Goal: Transaction & Acquisition: Book appointment/travel/reservation

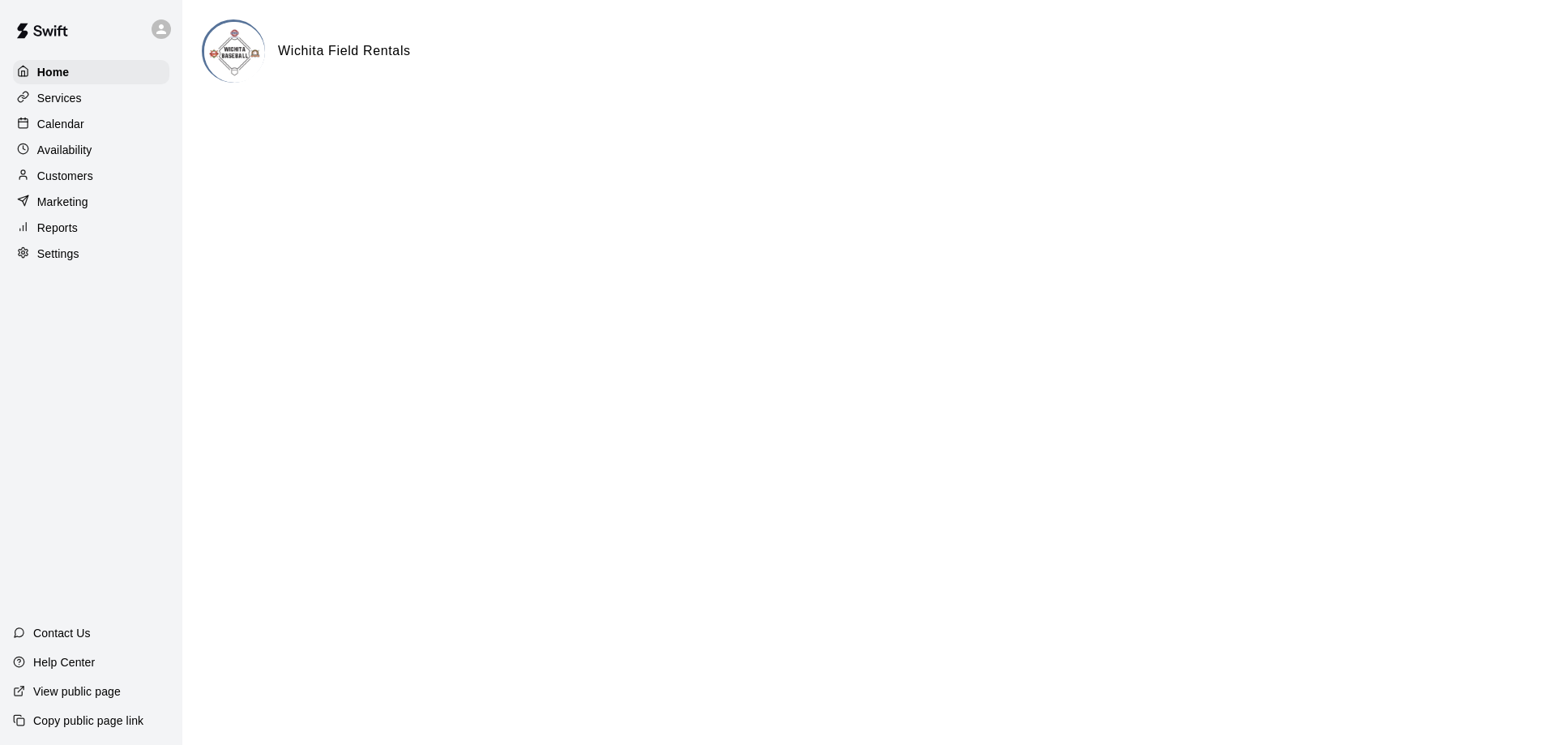
click at [114, 129] on div "Calendar" at bounding box center [91, 124] width 156 height 24
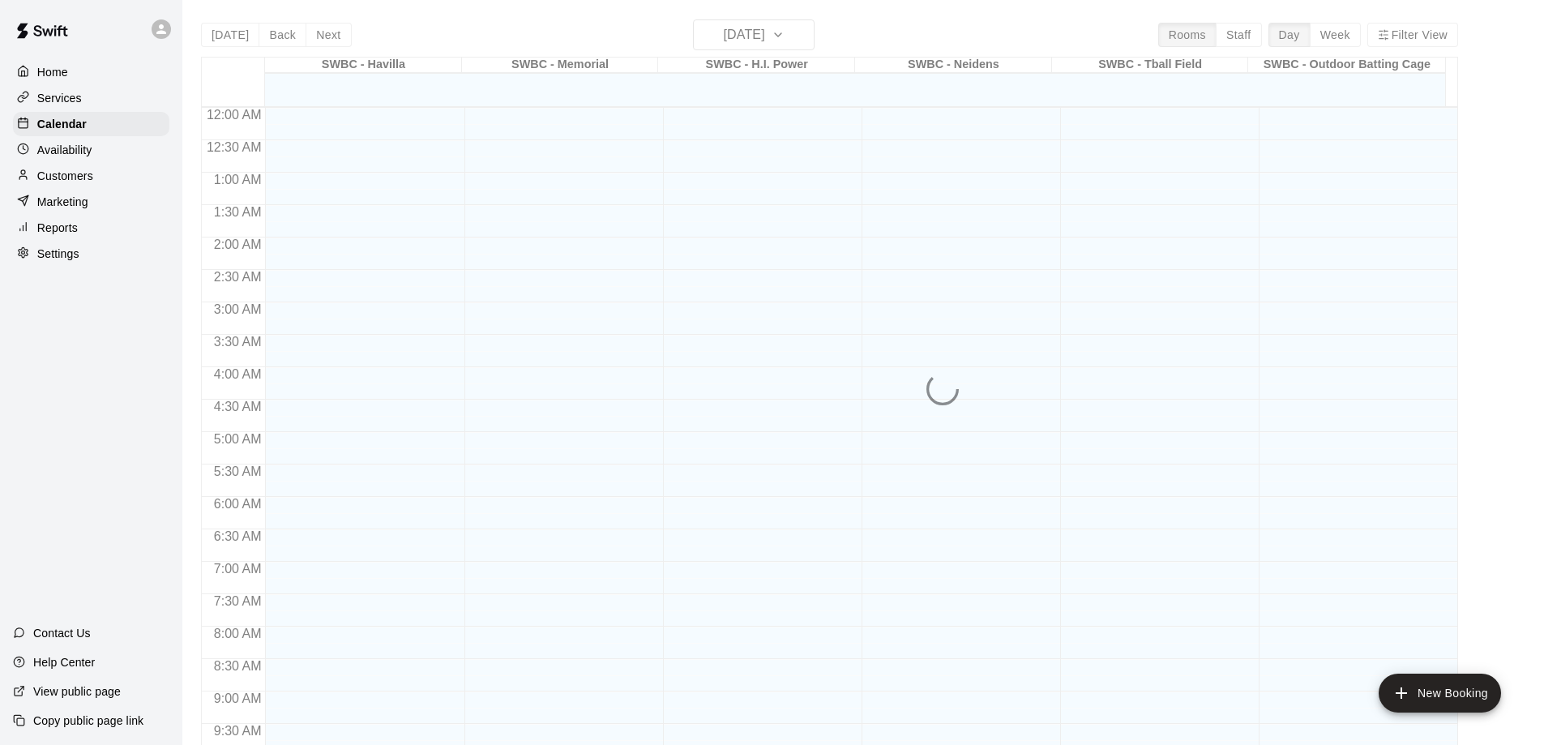
scroll to position [699, 0]
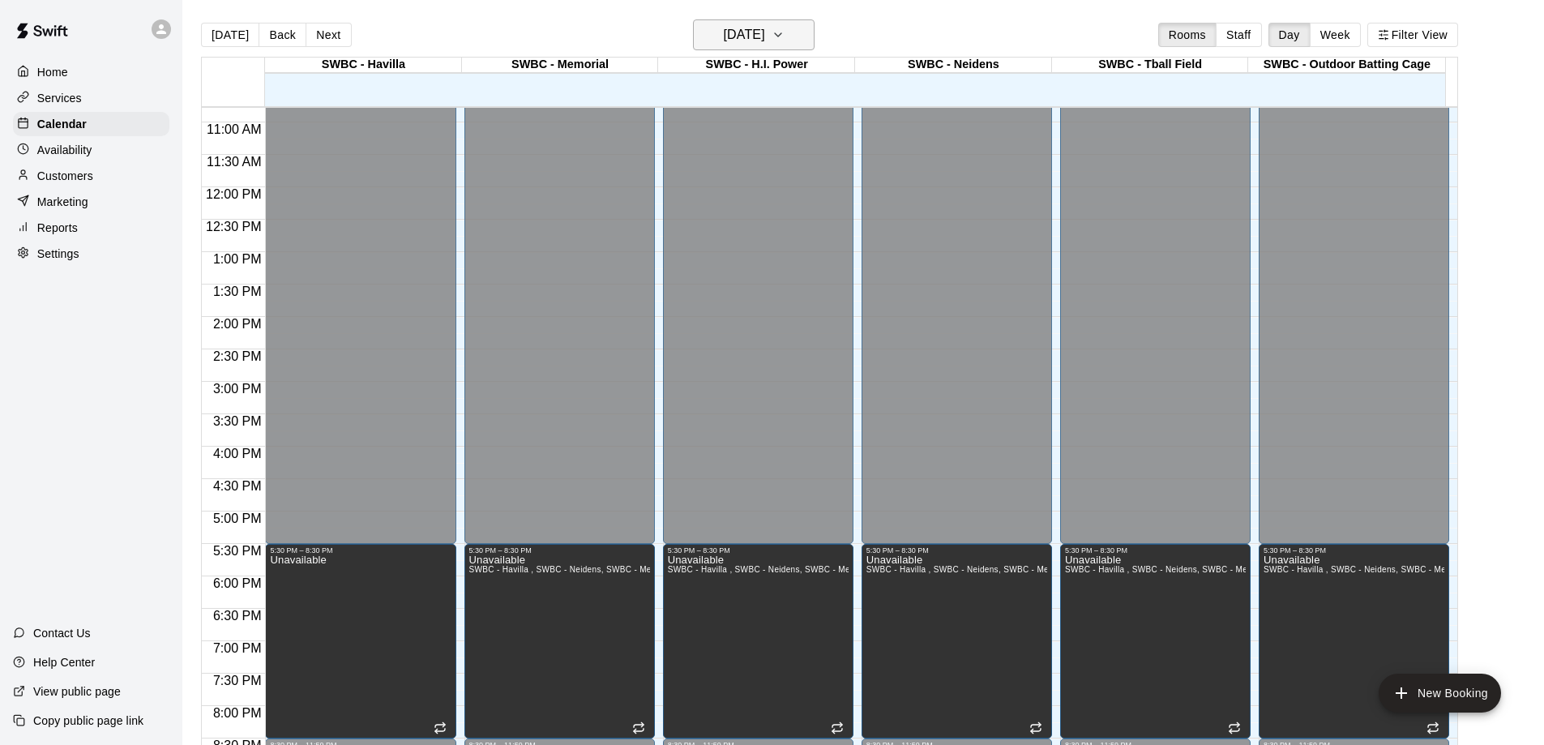
click at [796, 29] on button "[DATE]" at bounding box center [754, 34] width 122 height 31
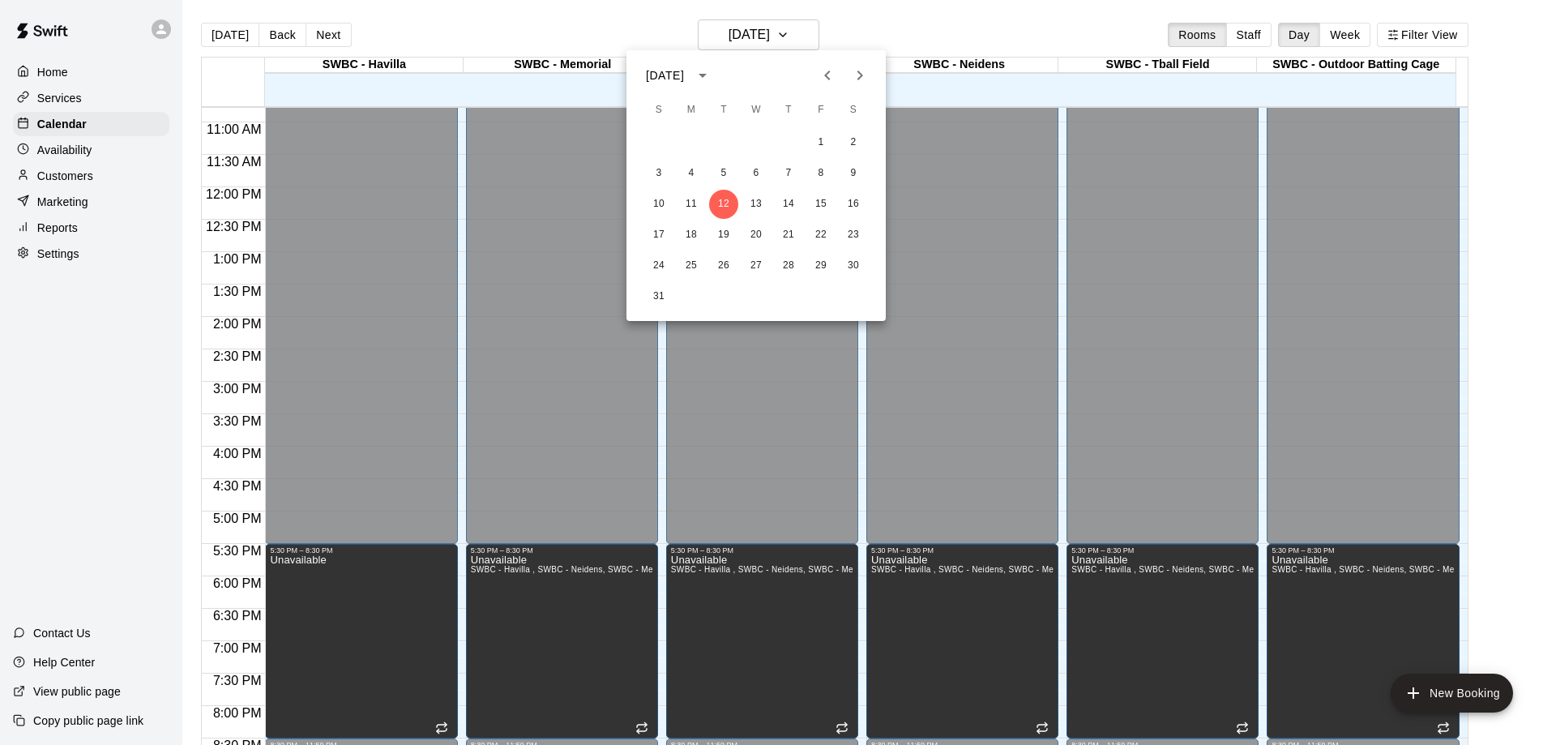
click at [899, 28] on div at bounding box center [778, 372] width 1556 height 745
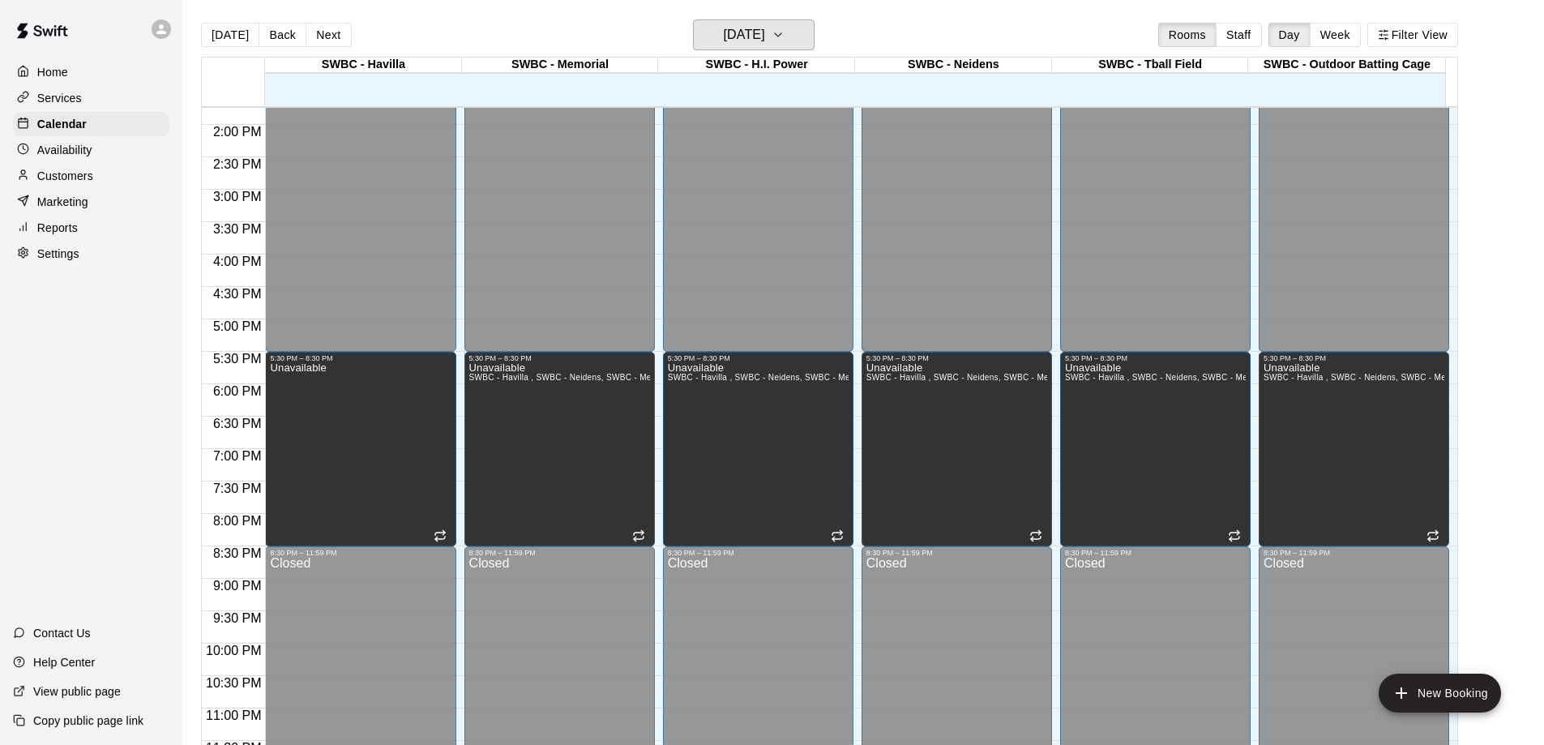
scroll to position [497, 0]
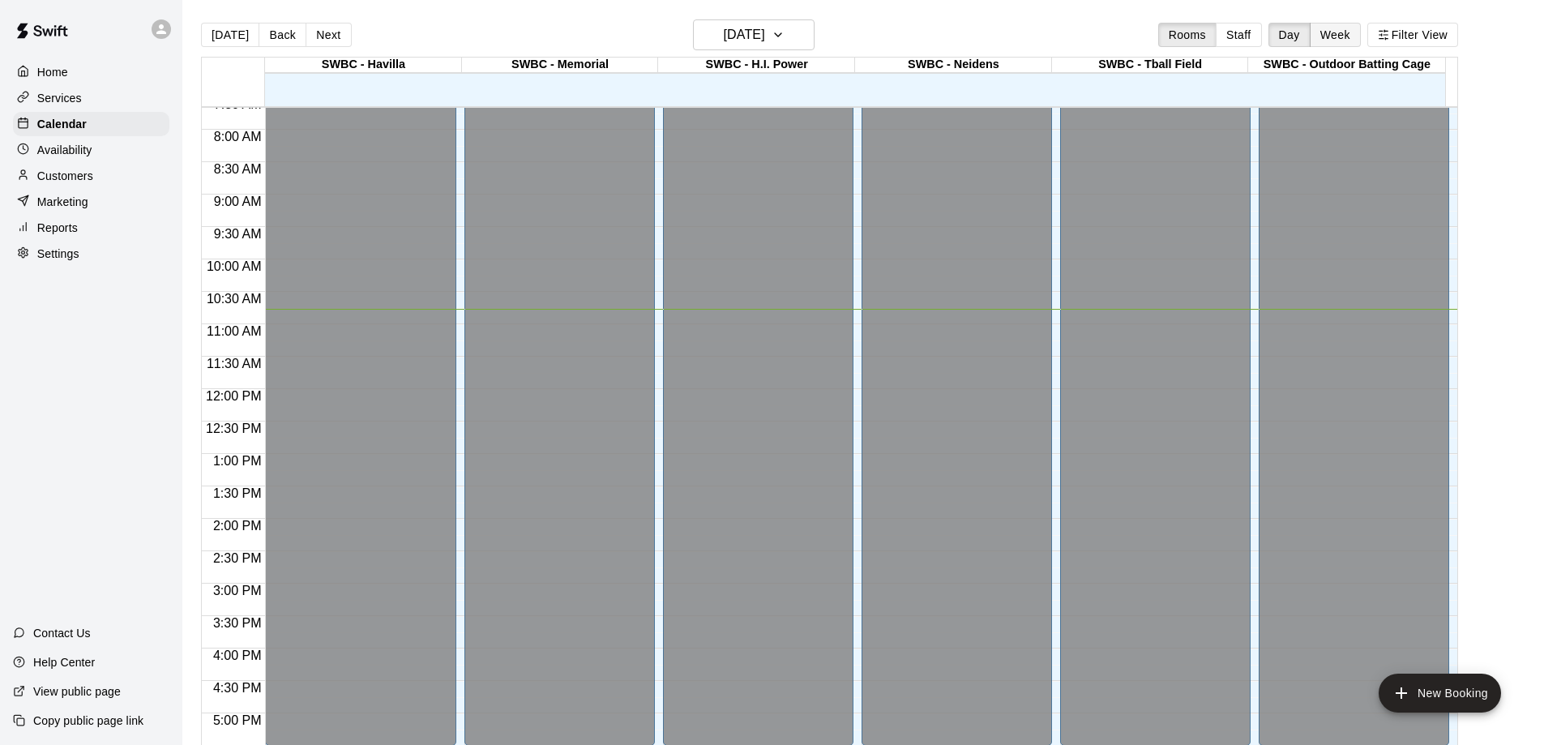
click at [1331, 41] on button "Week" at bounding box center [1335, 35] width 51 height 24
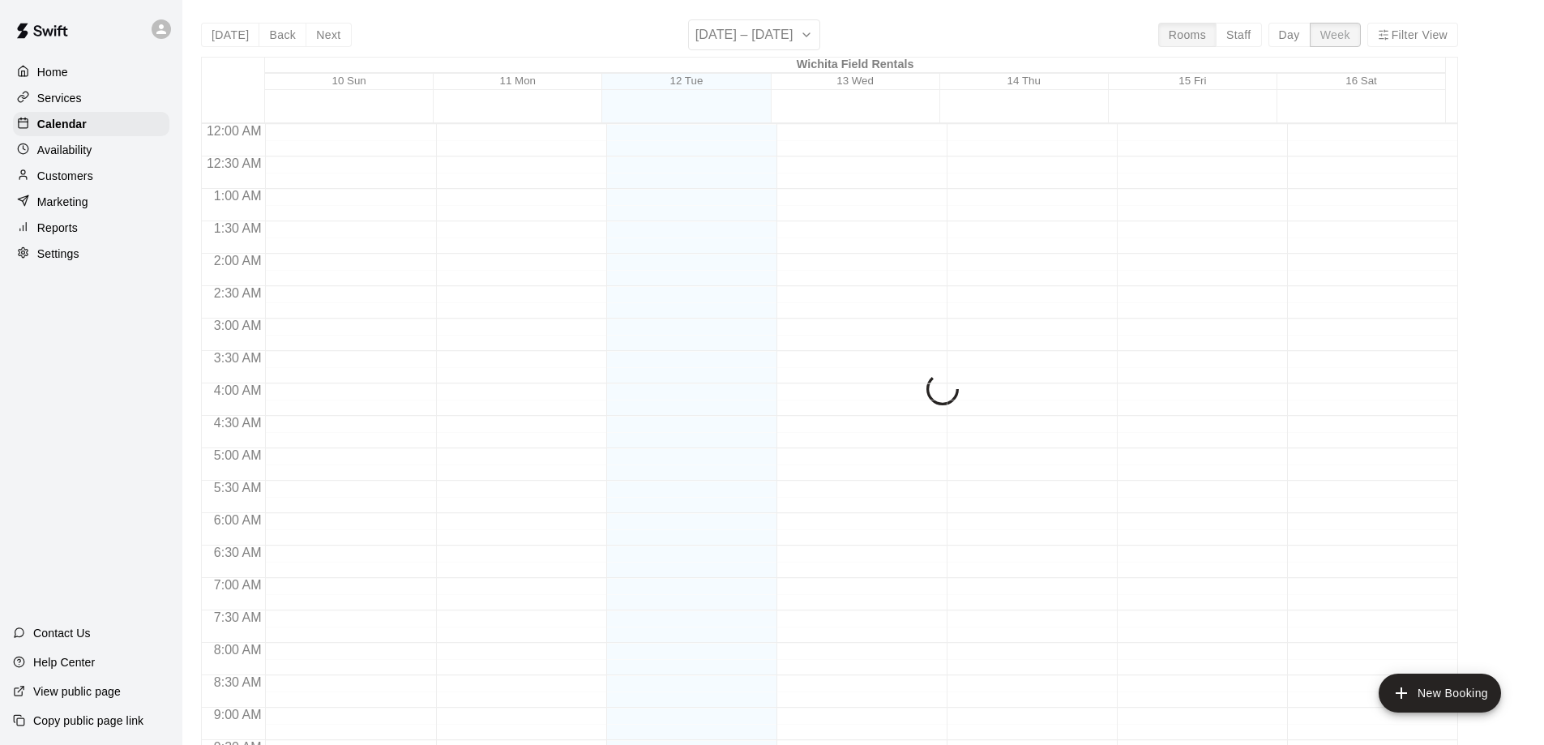
scroll to position [699, 0]
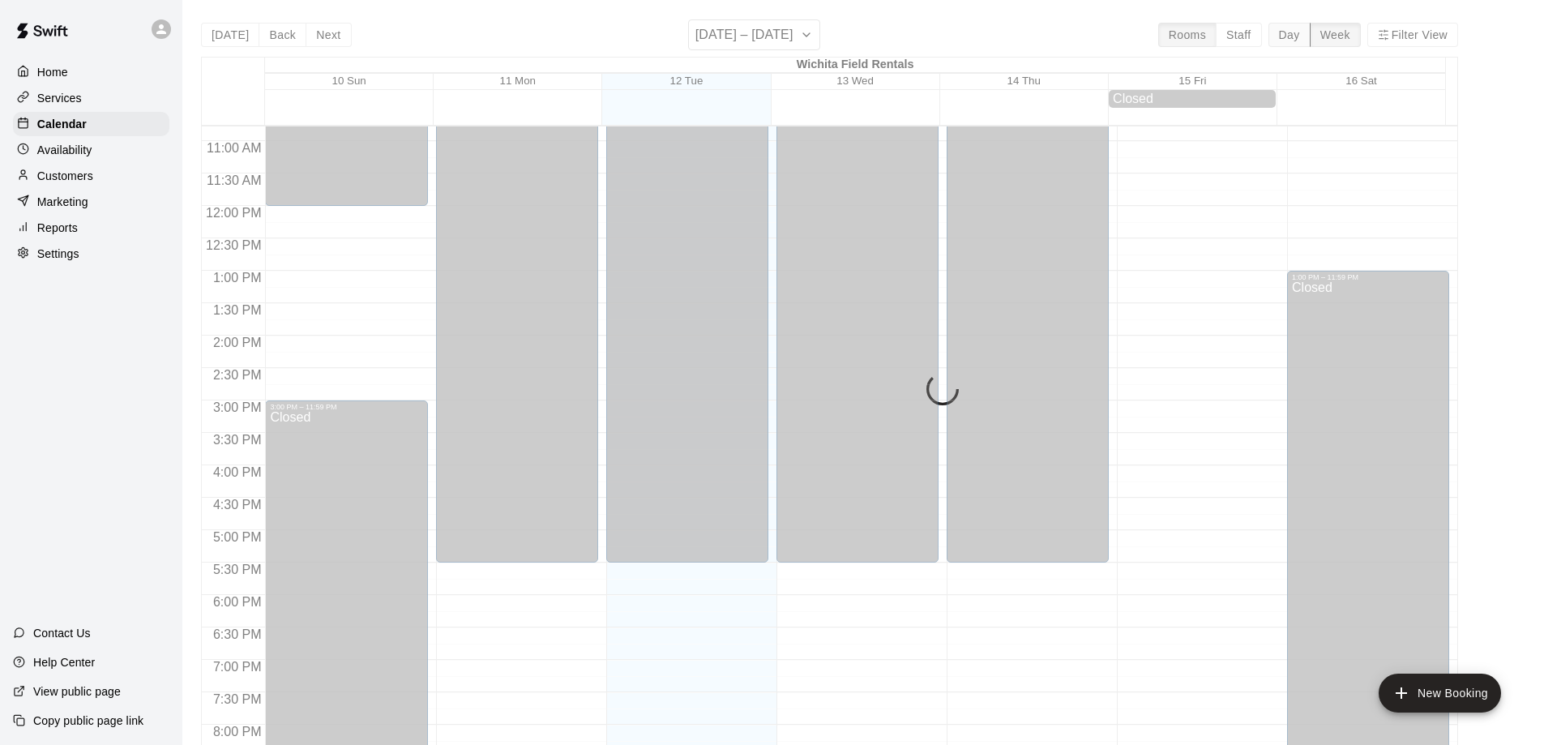
click at [1304, 37] on button "Day" at bounding box center [1290, 35] width 42 height 24
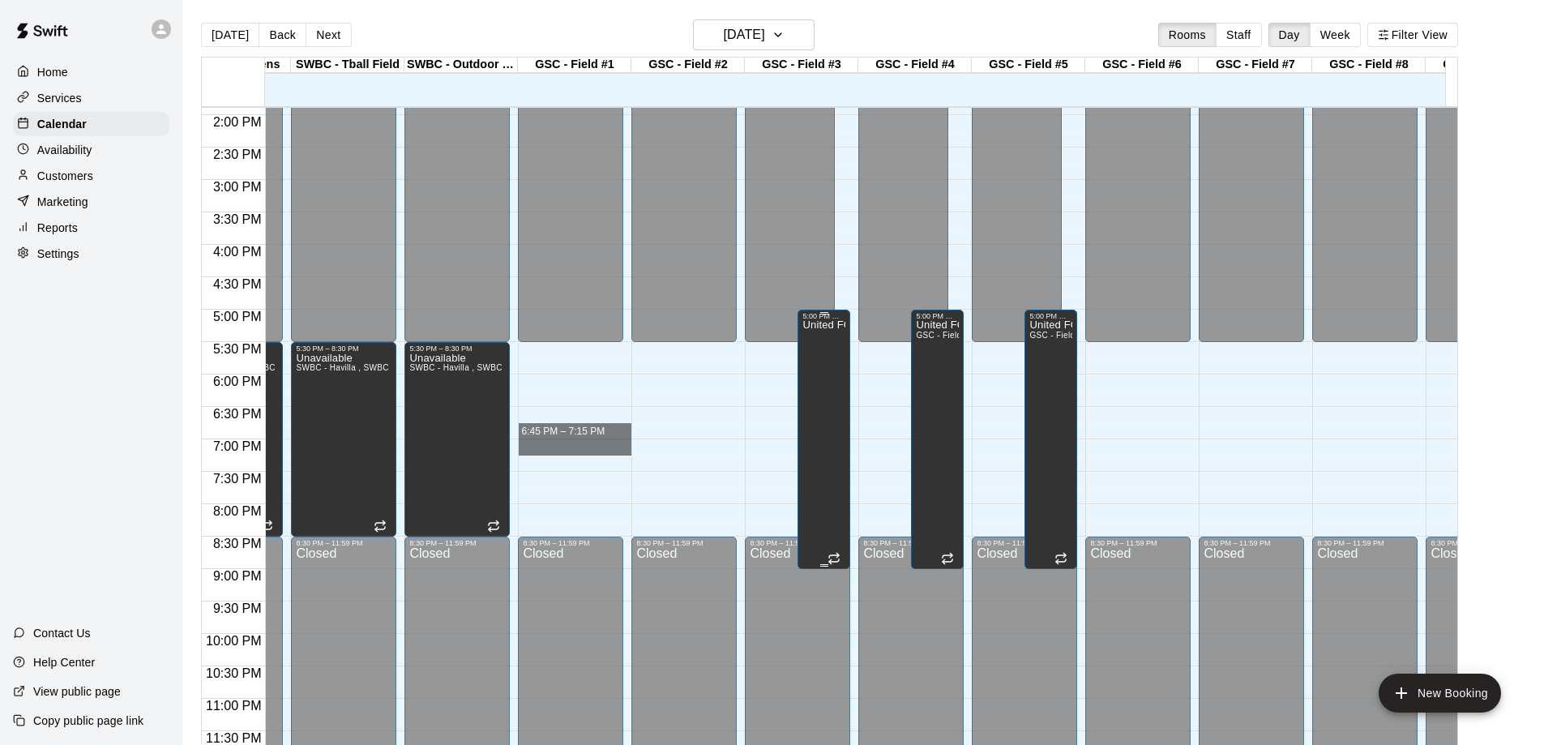
scroll to position [0, 0]
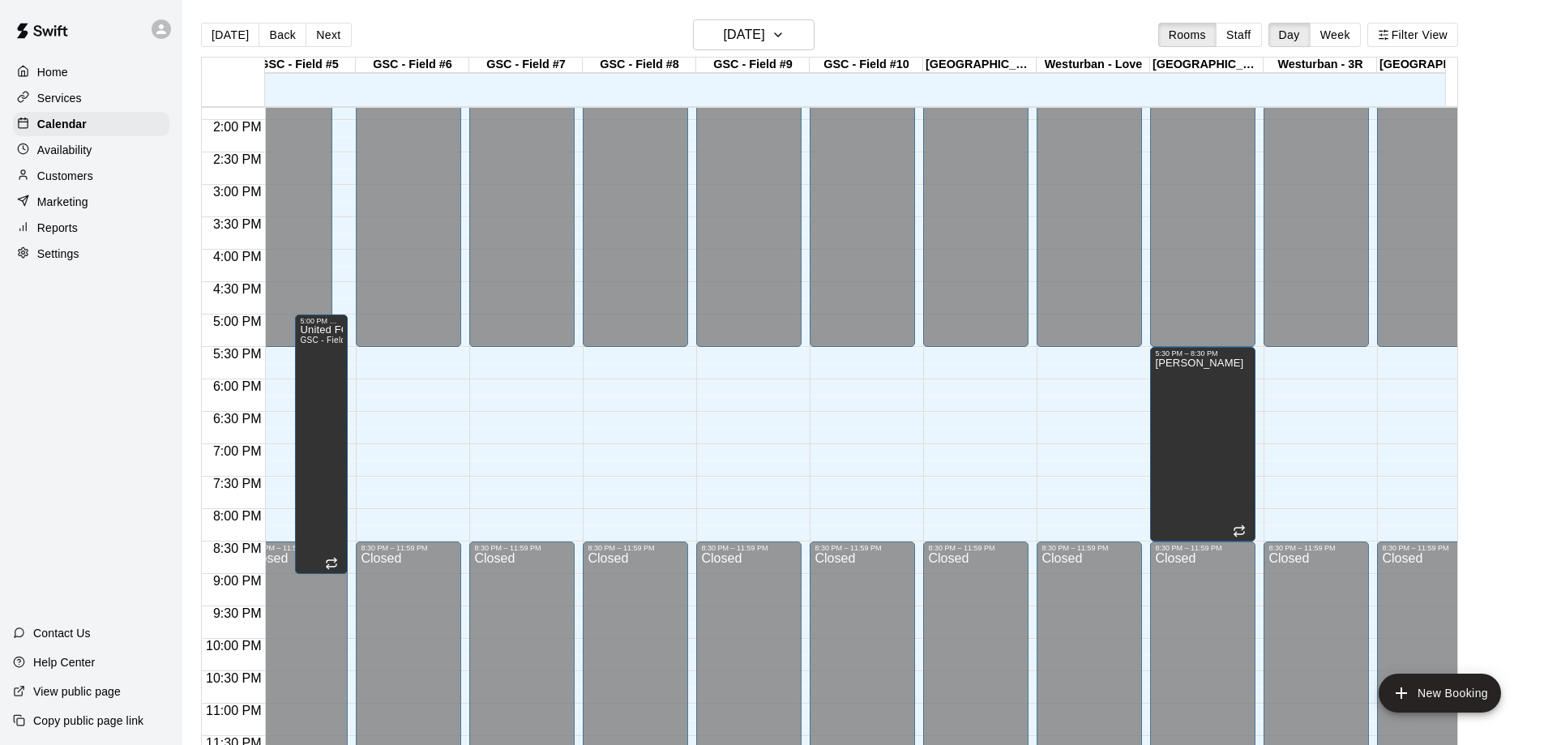
drag, startPoint x: 1027, startPoint y: 427, endPoint x: 1107, endPoint y: 414, distance: 81.3
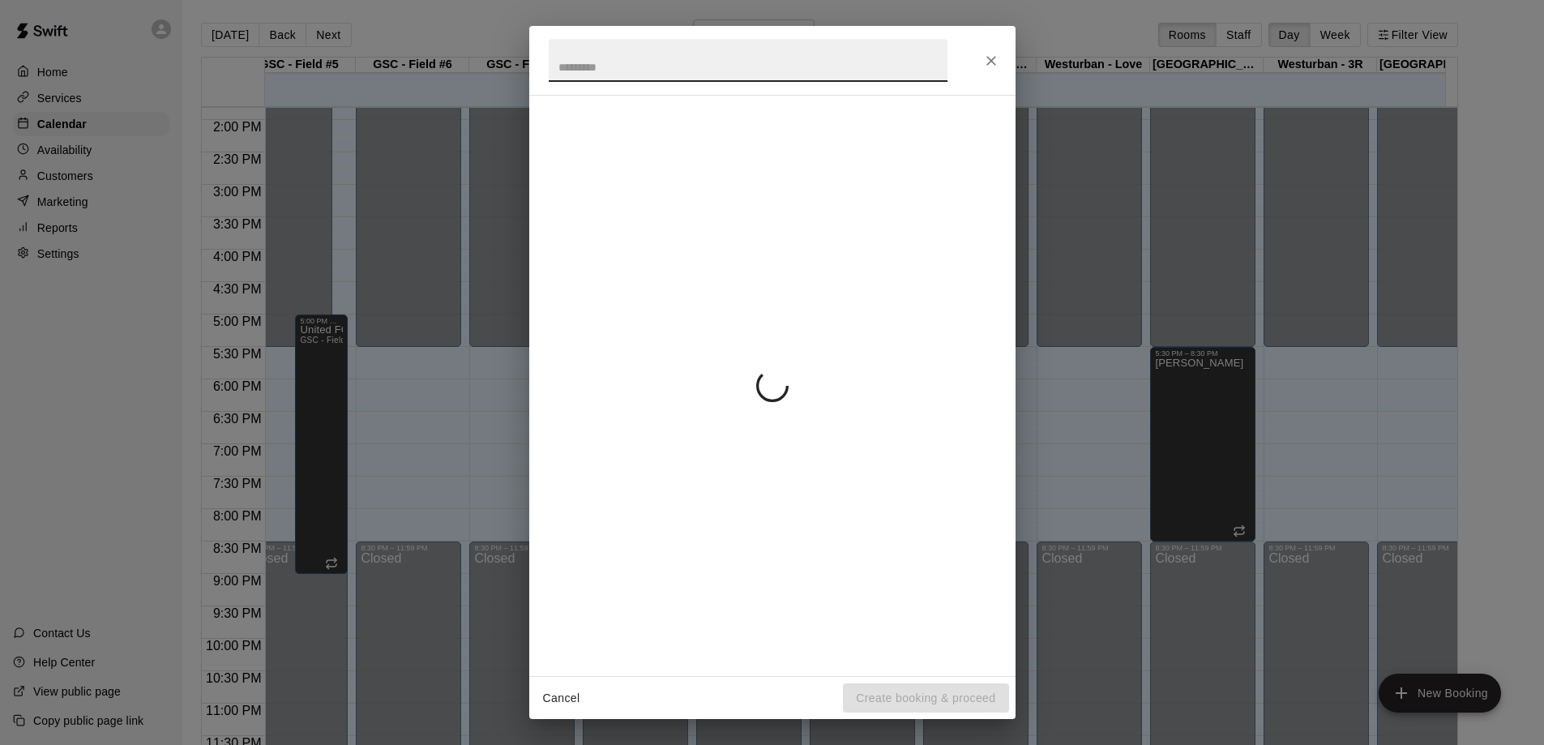
scroll to position [0, 1198]
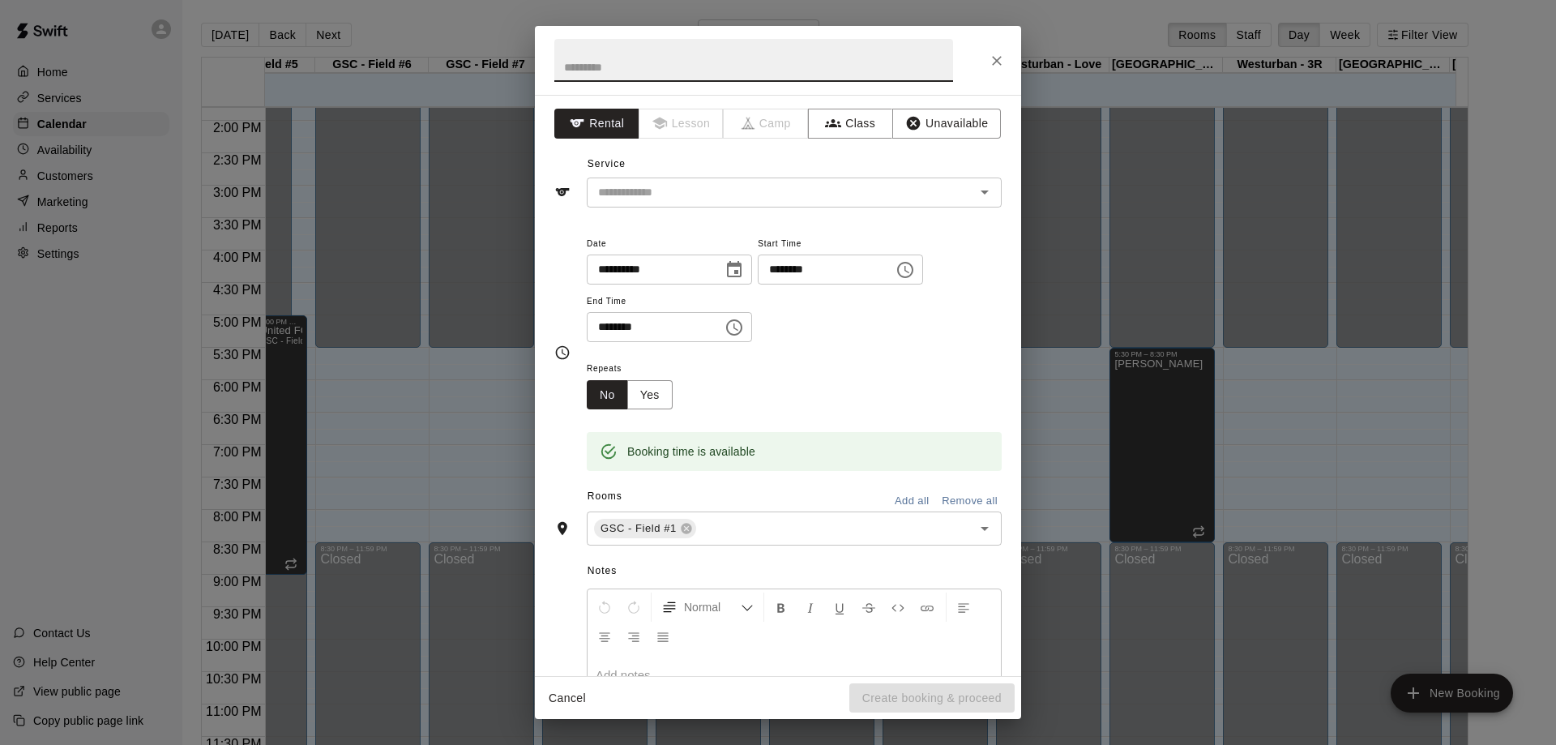
click at [1003, 62] on icon "Close" at bounding box center [997, 61] width 16 height 16
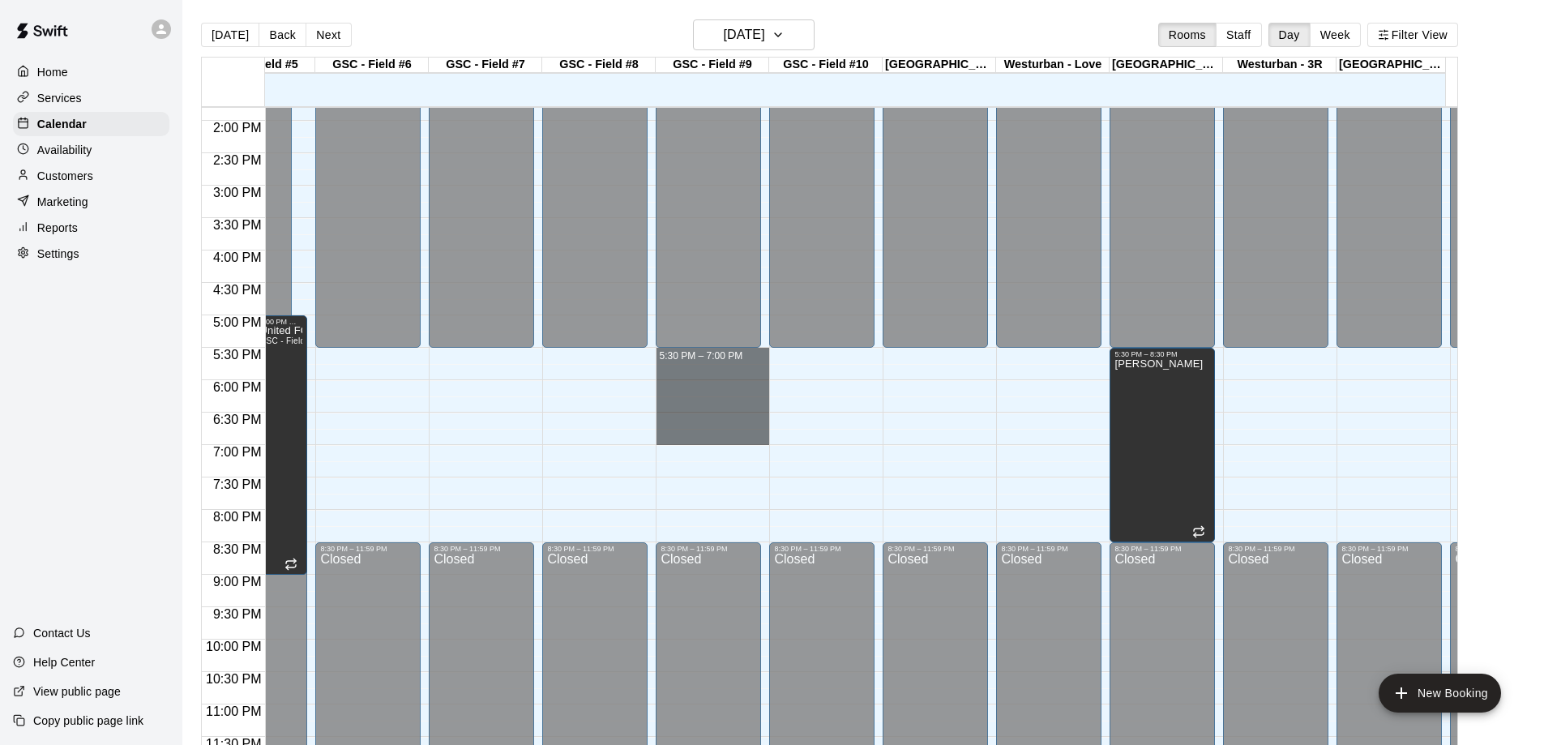
drag, startPoint x: 681, startPoint y: 357, endPoint x: 717, endPoint y: 446, distance: 96.3
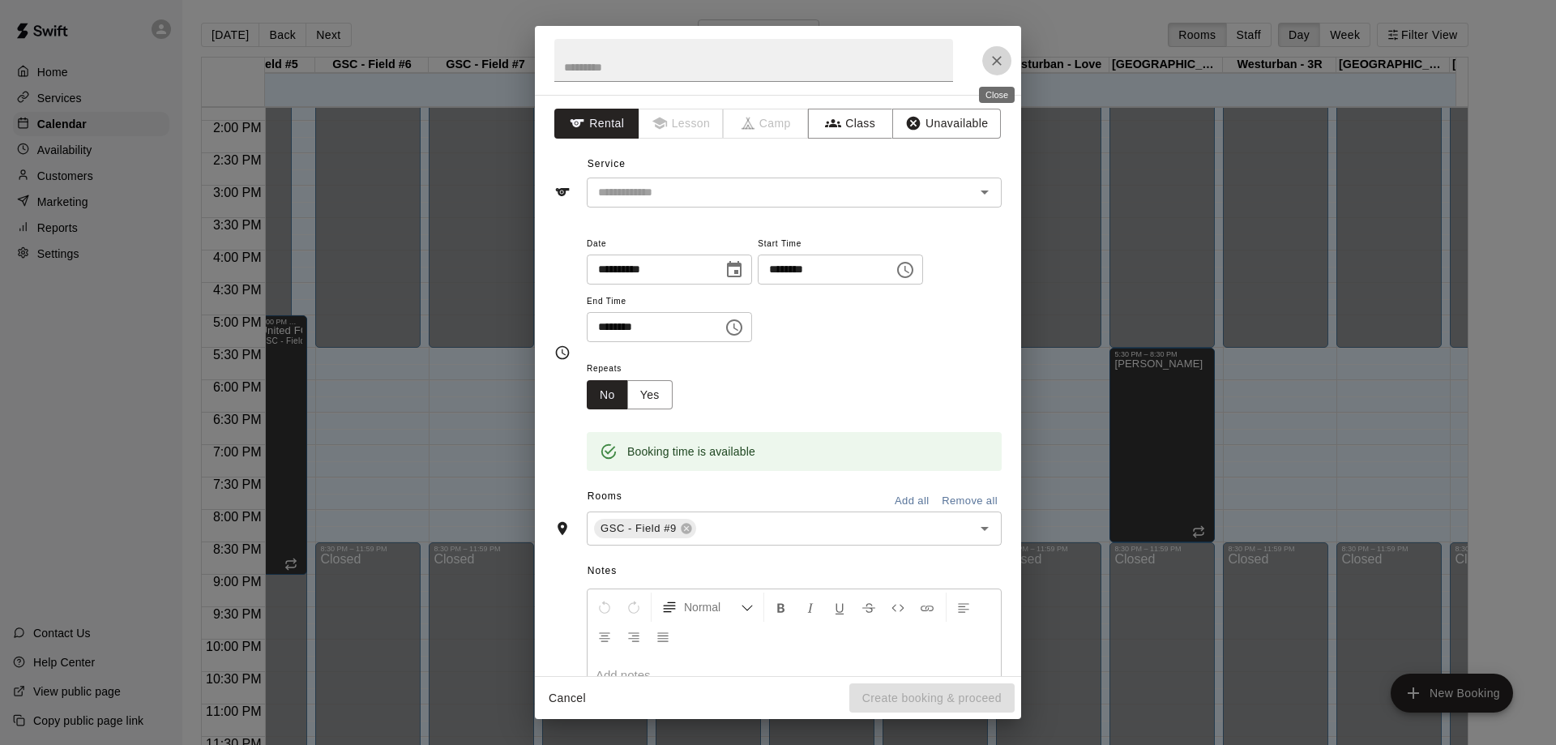
click at [1002, 58] on icon "Close" at bounding box center [997, 61] width 16 height 16
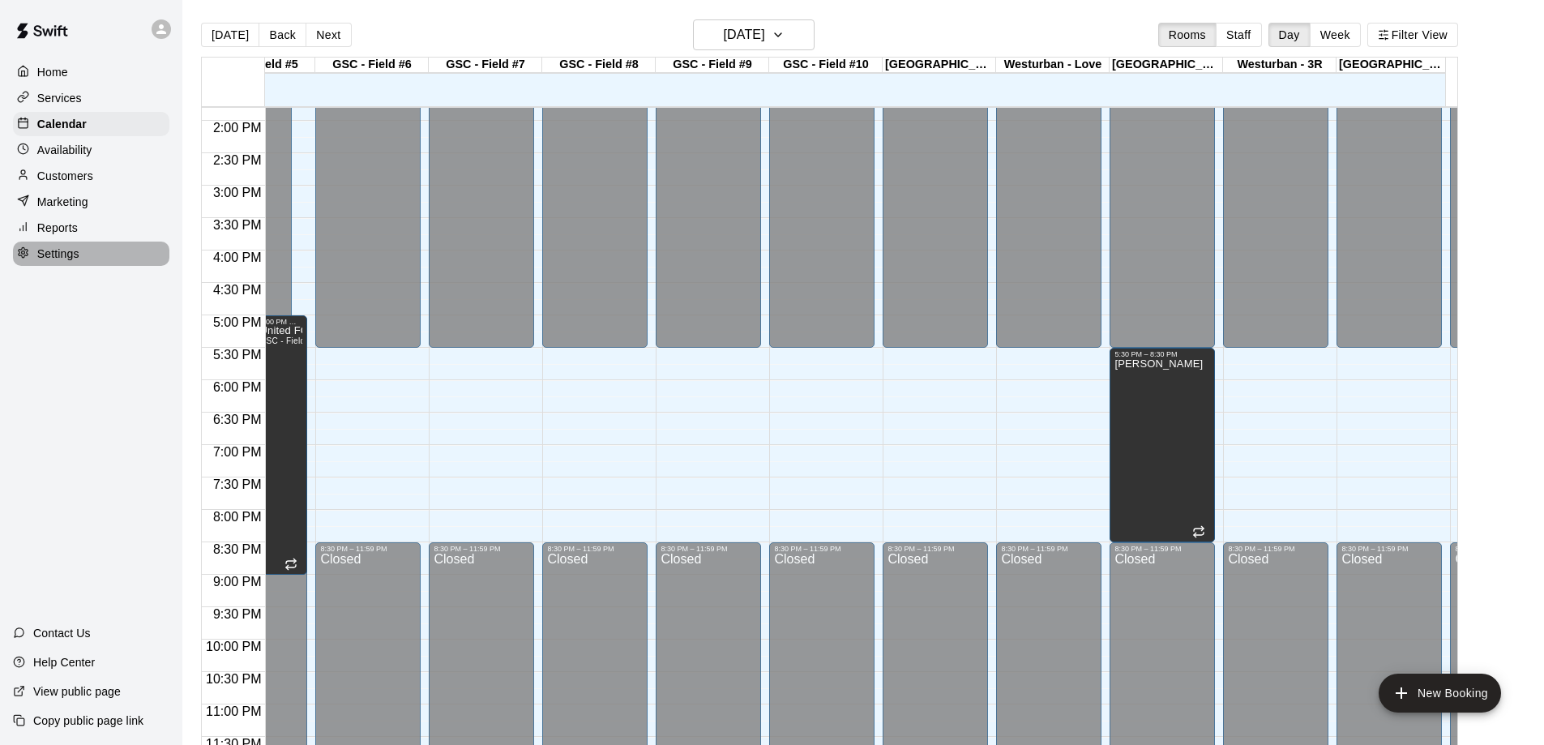
click at [90, 266] on div "Settings" at bounding box center [91, 254] width 156 height 24
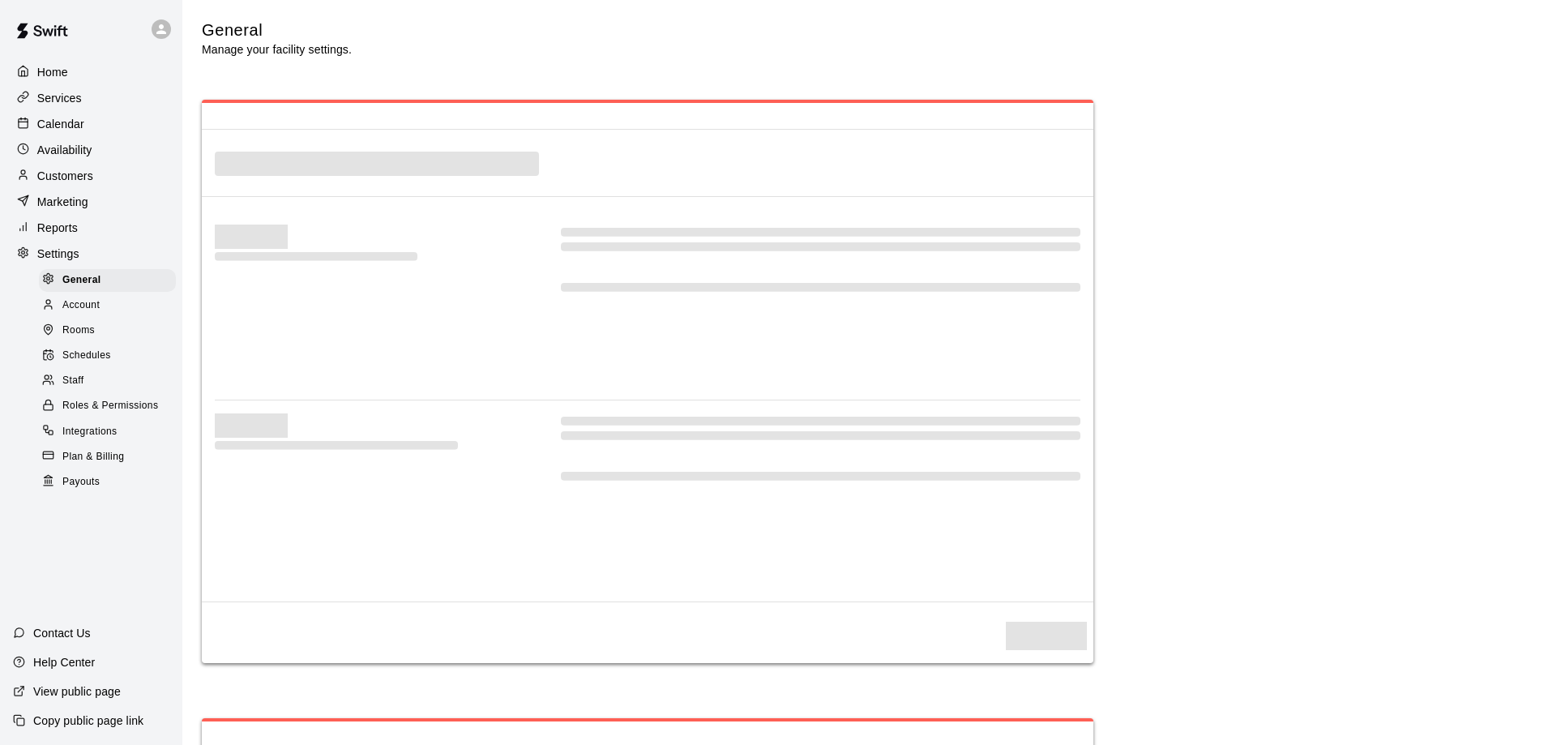
select select "**"
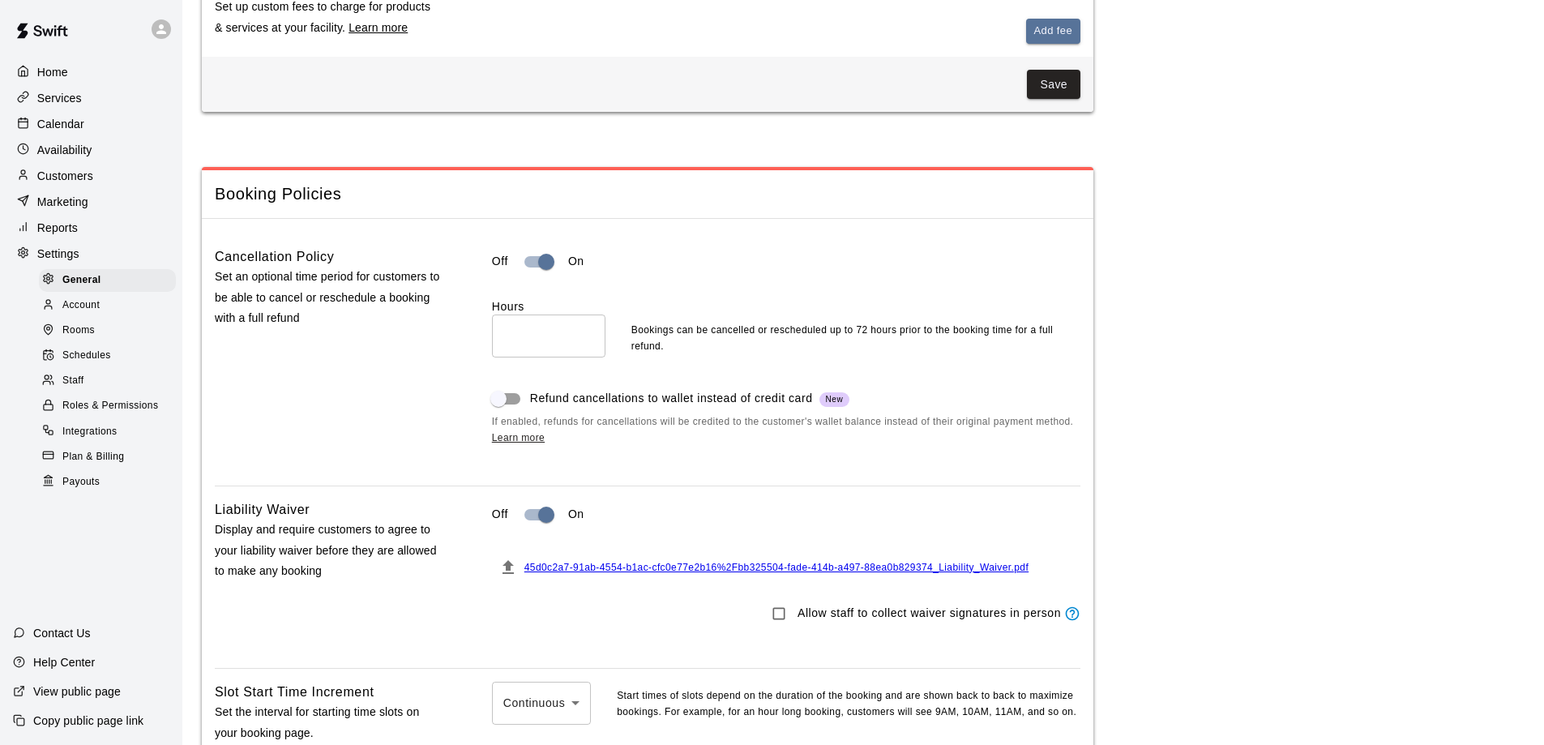
scroll to position [1297, 0]
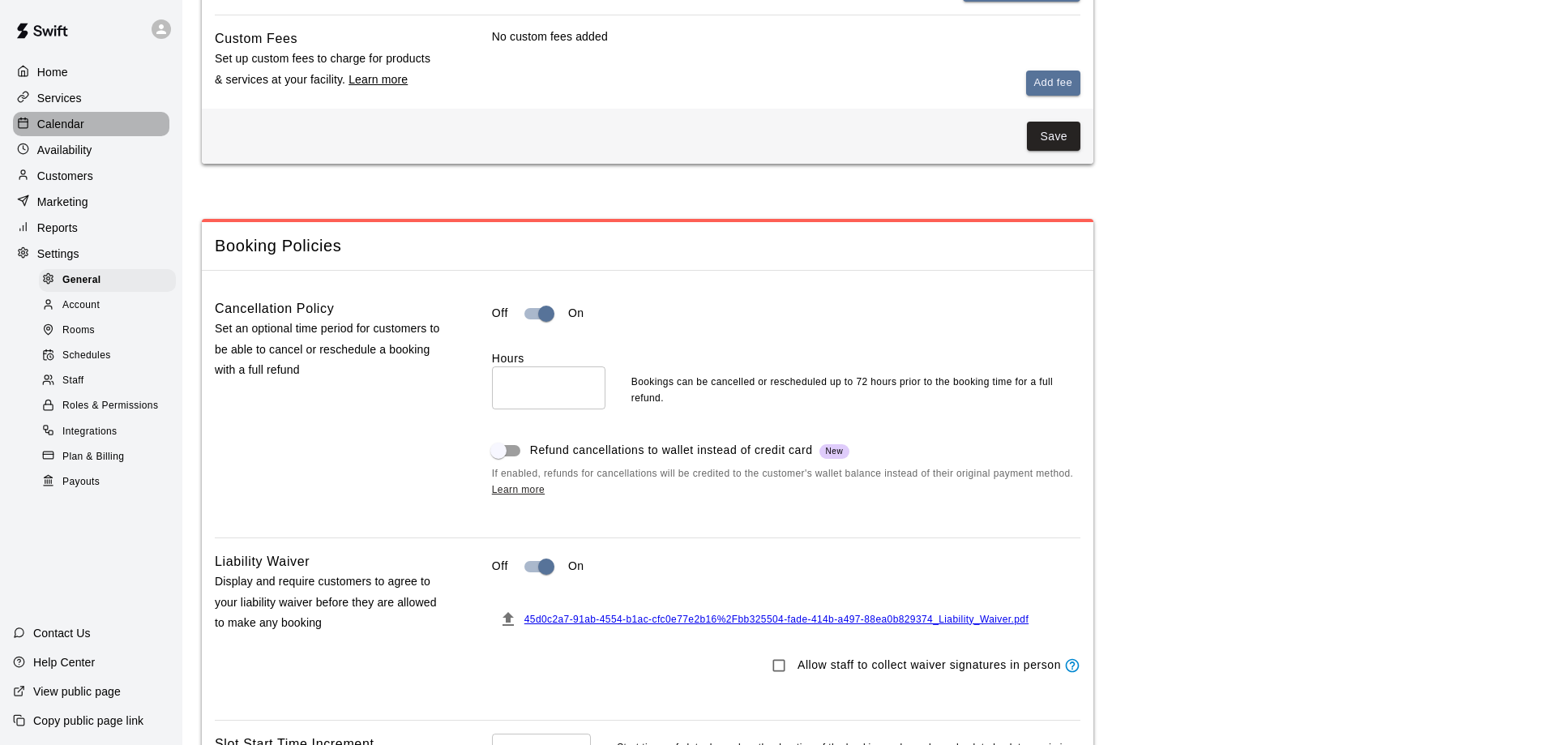
click at [101, 123] on div "Calendar" at bounding box center [91, 124] width 156 height 24
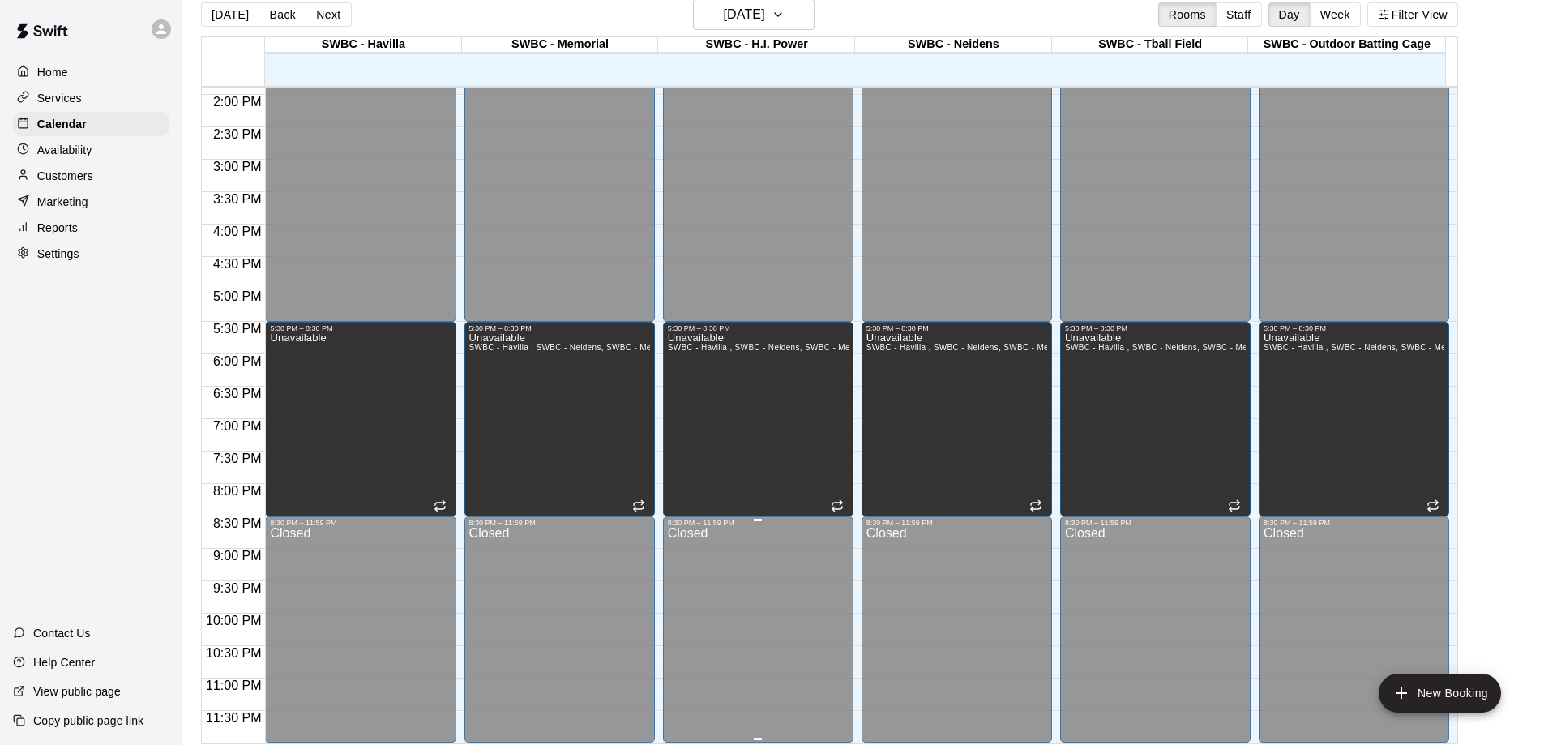
scroll to position [26, 0]
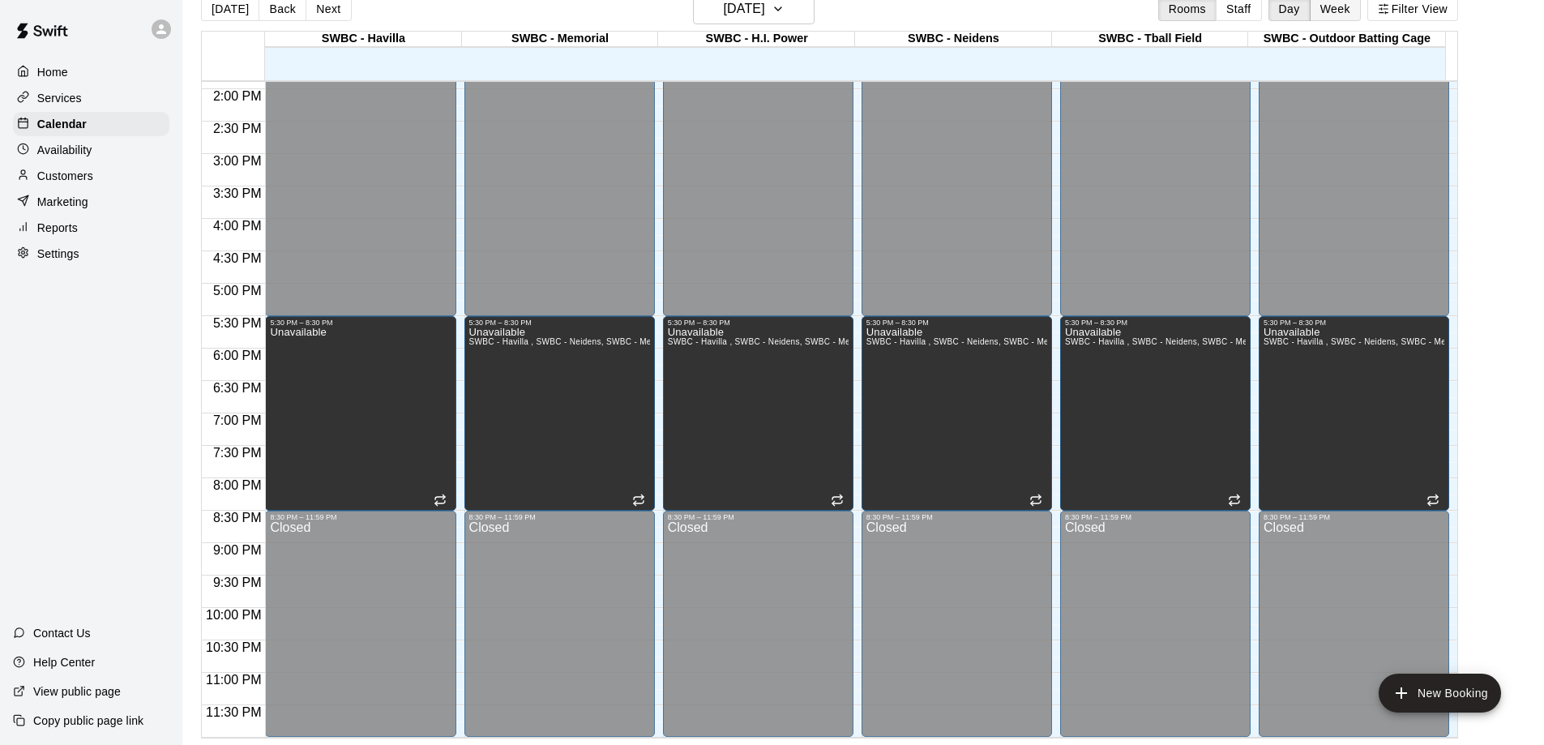
click at [1329, 20] on button "Week" at bounding box center [1335, 9] width 51 height 24
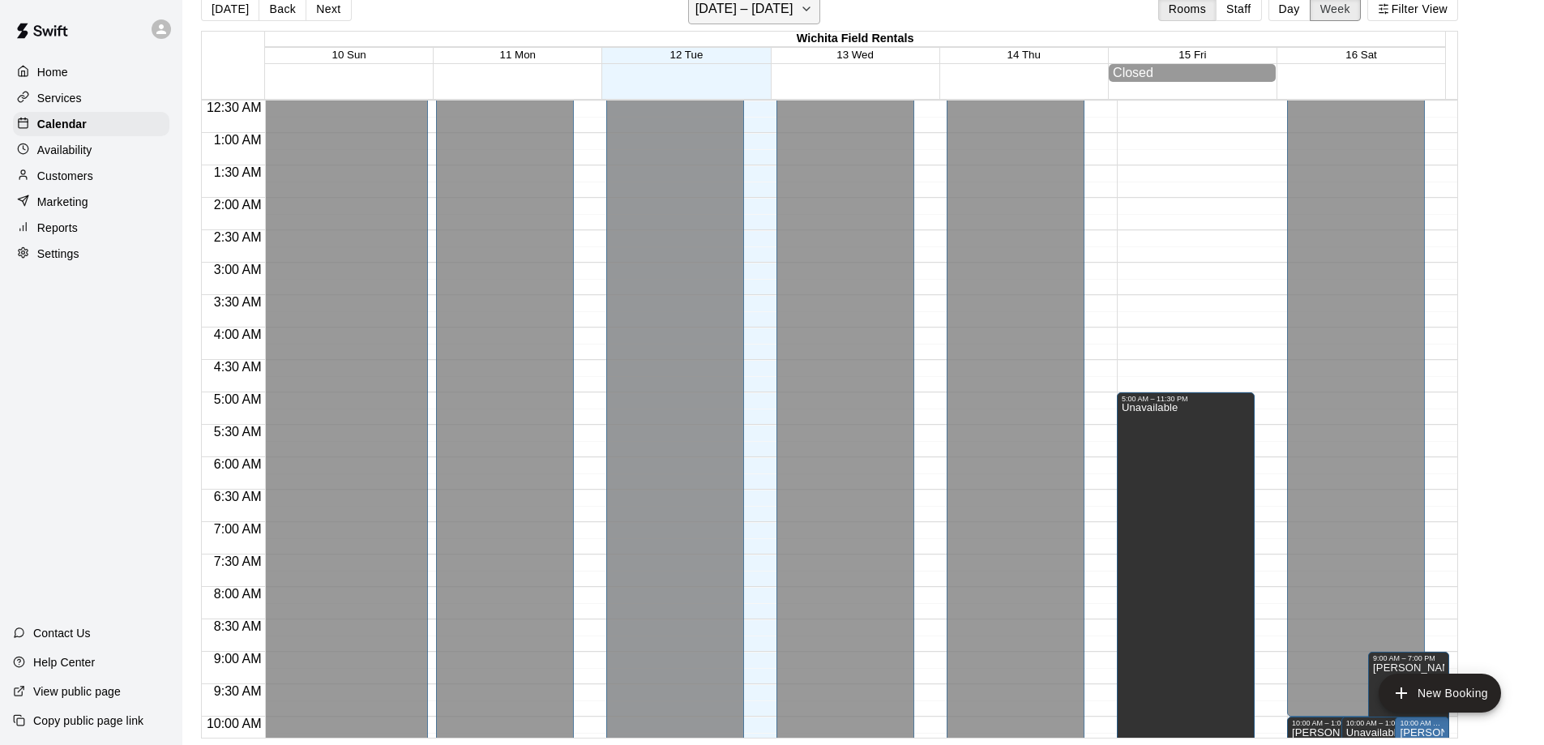
scroll to position [0, 0]
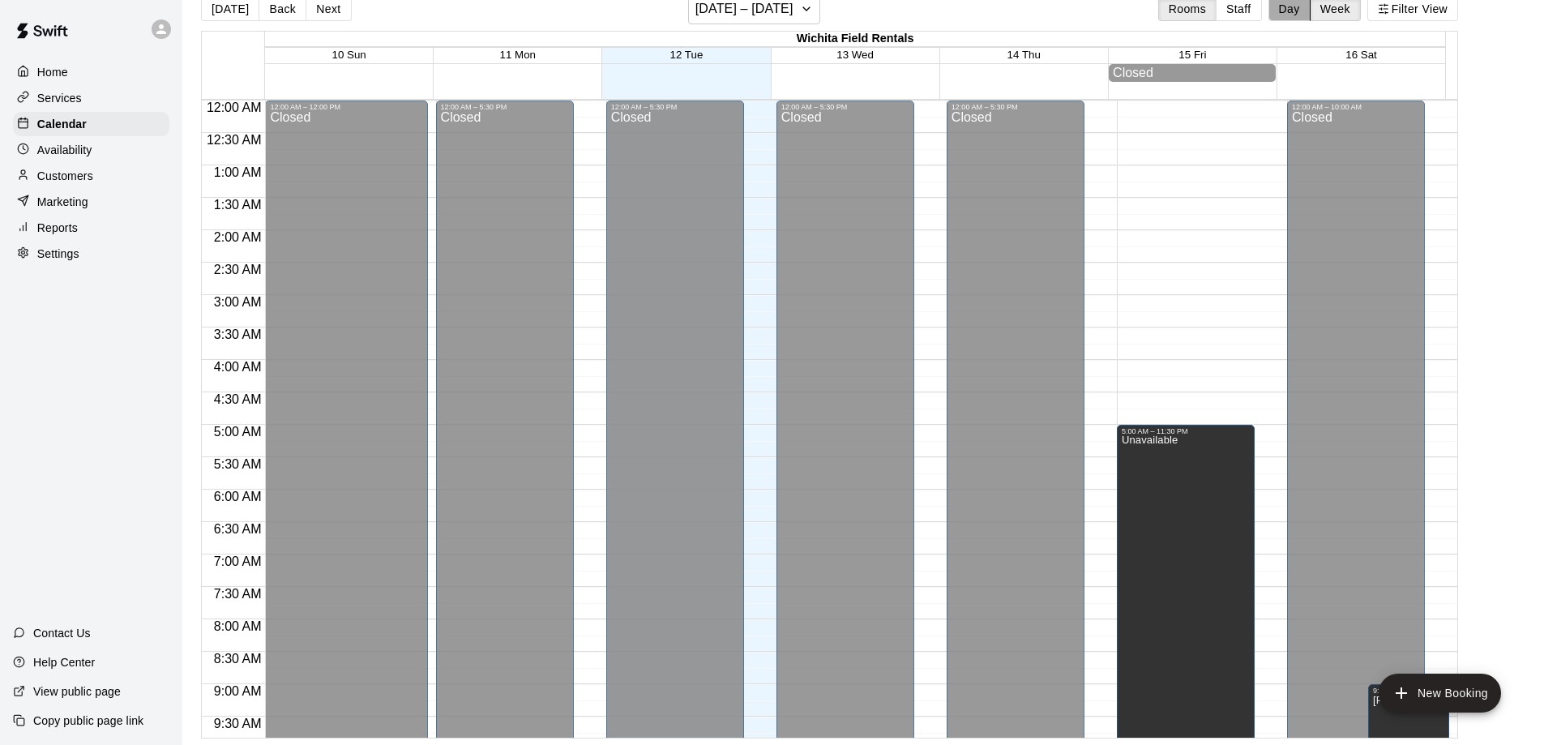
click at [1303, 16] on button "Day" at bounding box center [1290, 9] width 42 height 24
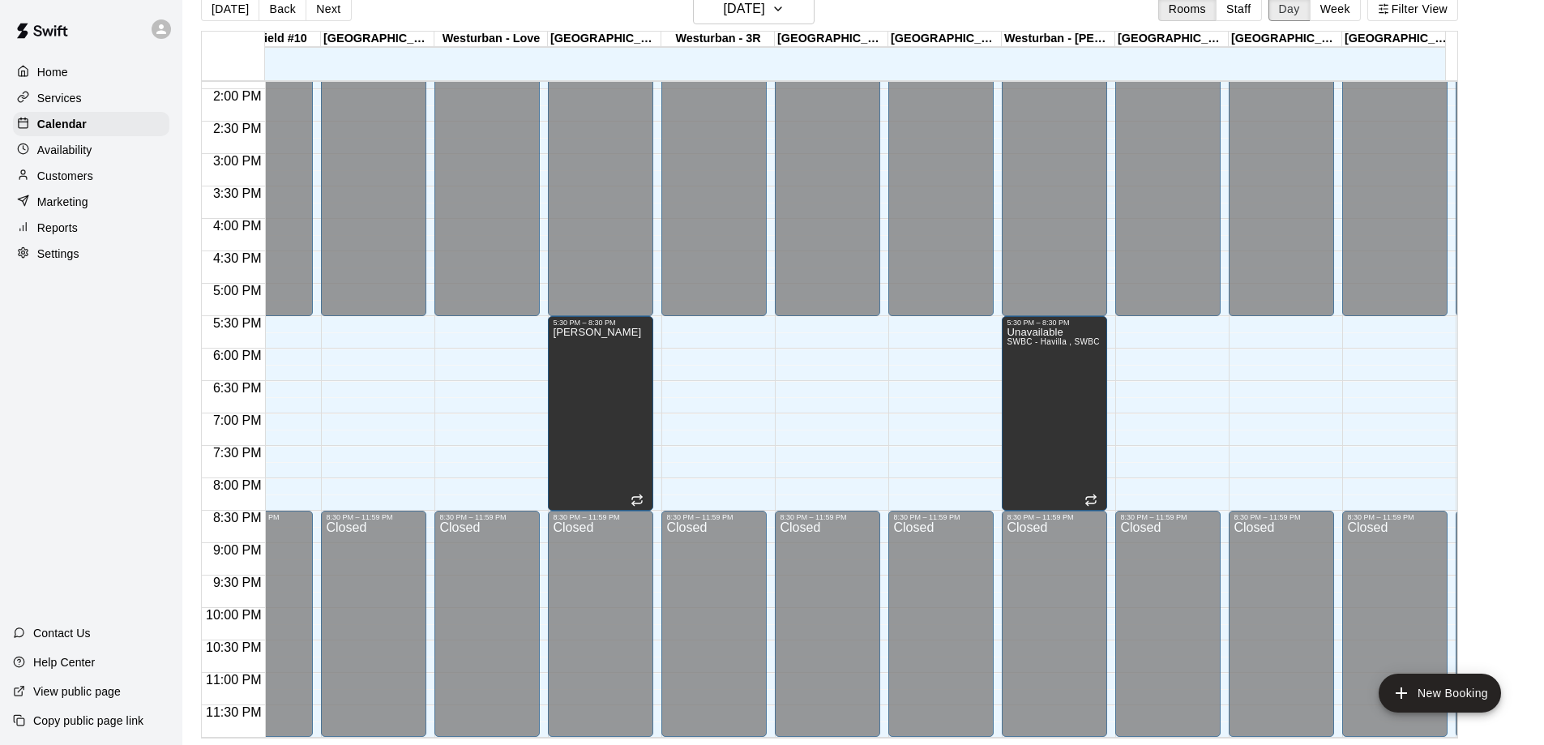
scroll to position [914, 1718]
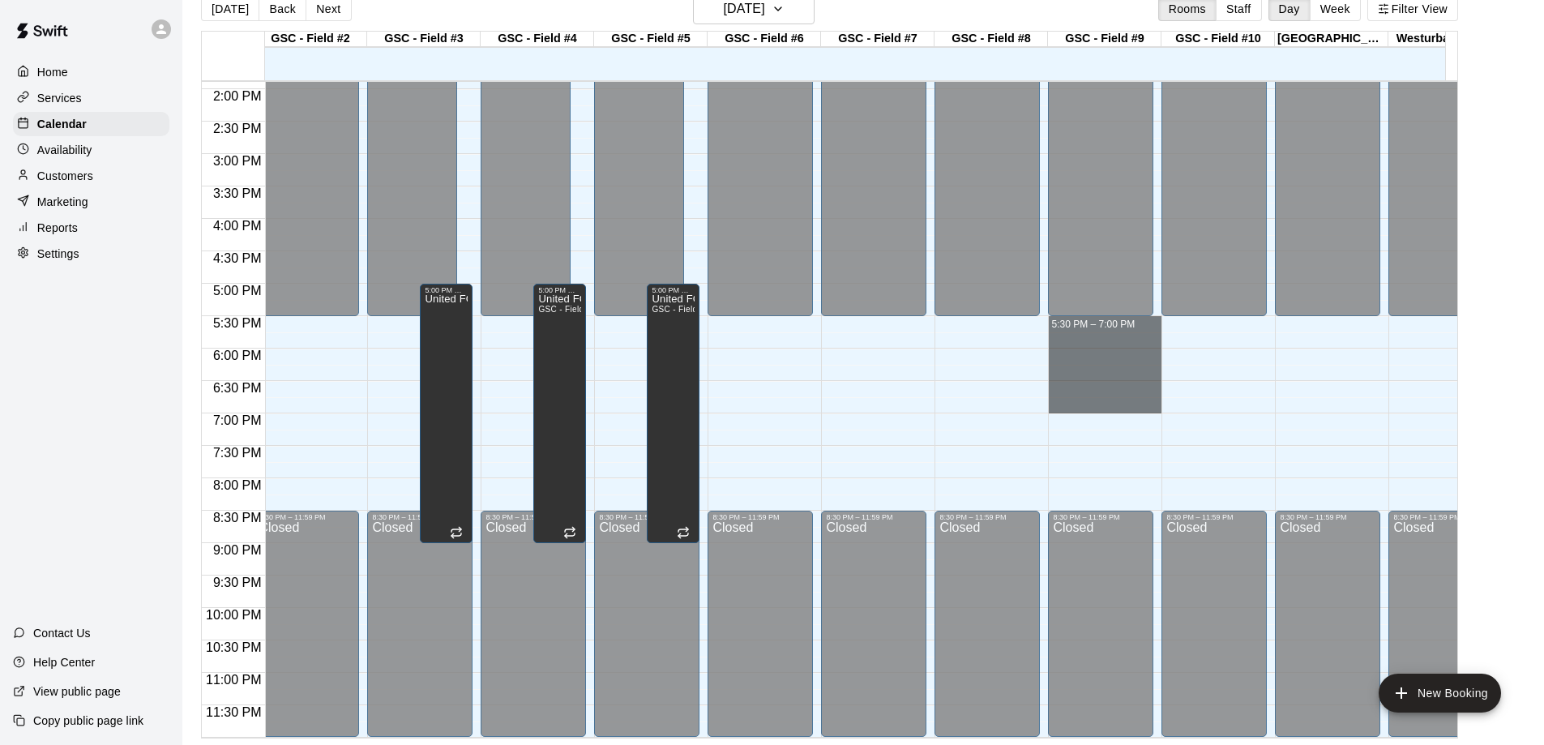
drag, startPoint x: 1087, startPoint y: 308, endPoint x: 1095, endPoint y: 392, distance: 83.9
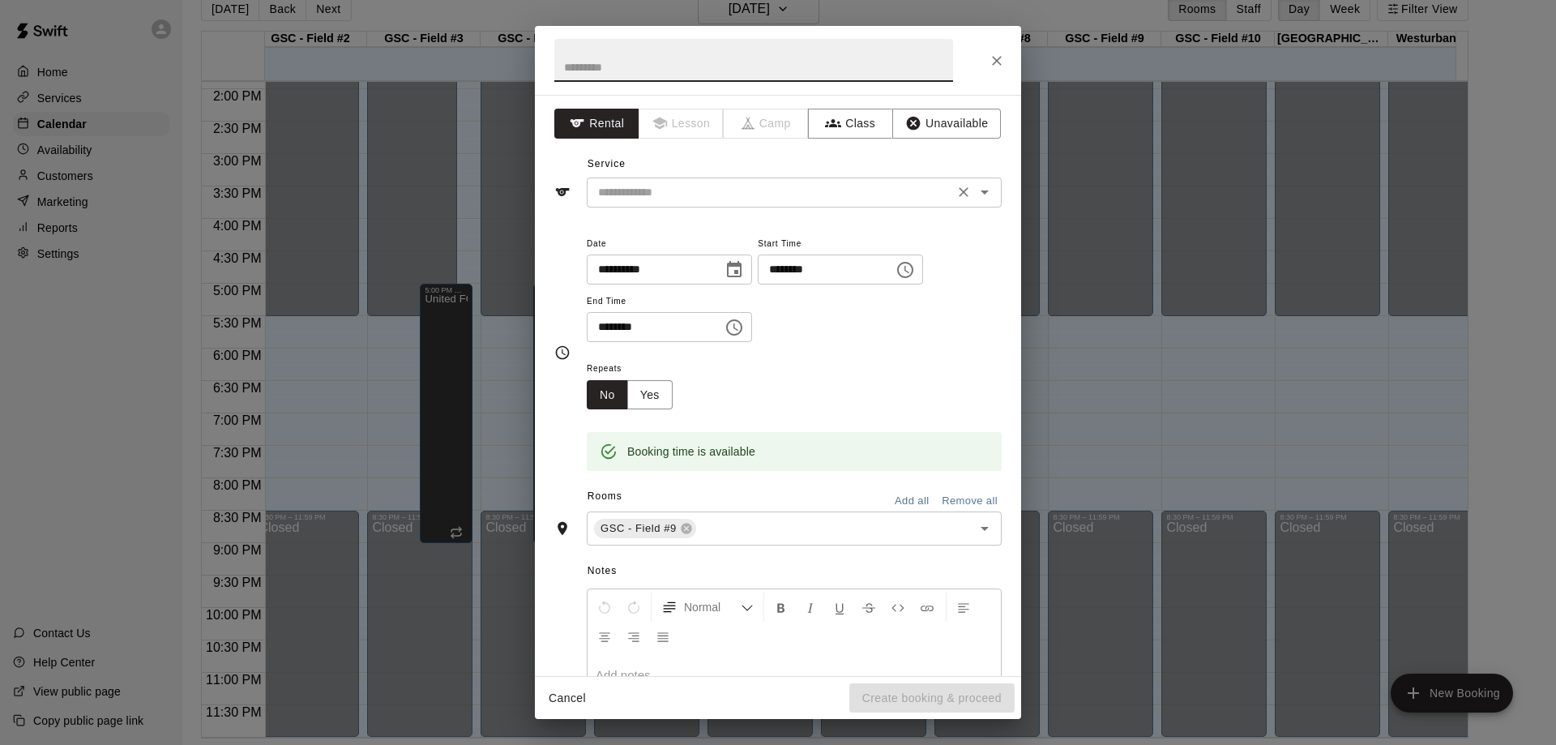
click at [978, 192] on icon "Open" at bounding box center [984, 191] width 19 height 19
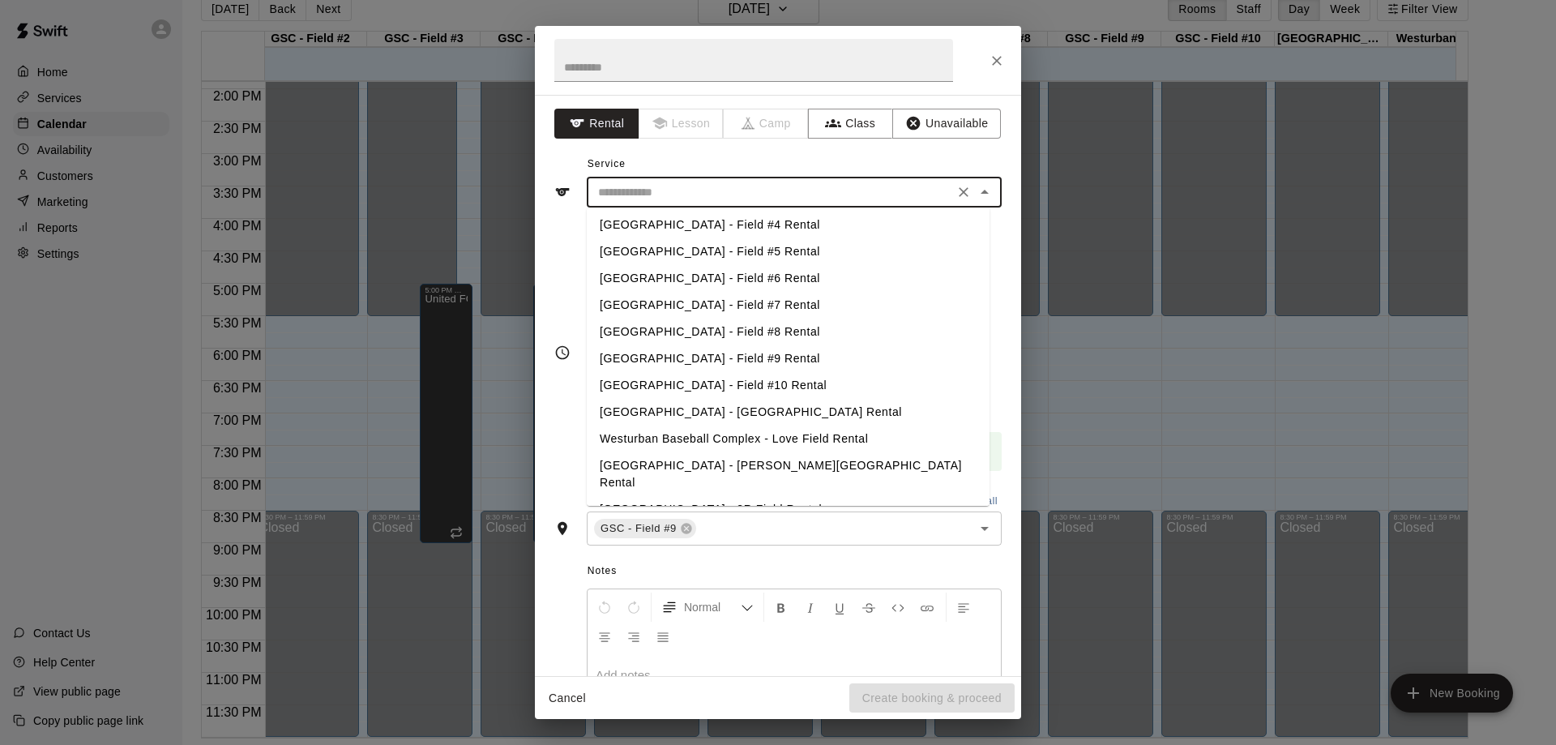
click at [846, 363] on li "[GEOGRAPHIC_DATA] - Field #9 Rental" at bounding box center [788, 358] width 403 height 27
type input "**********"
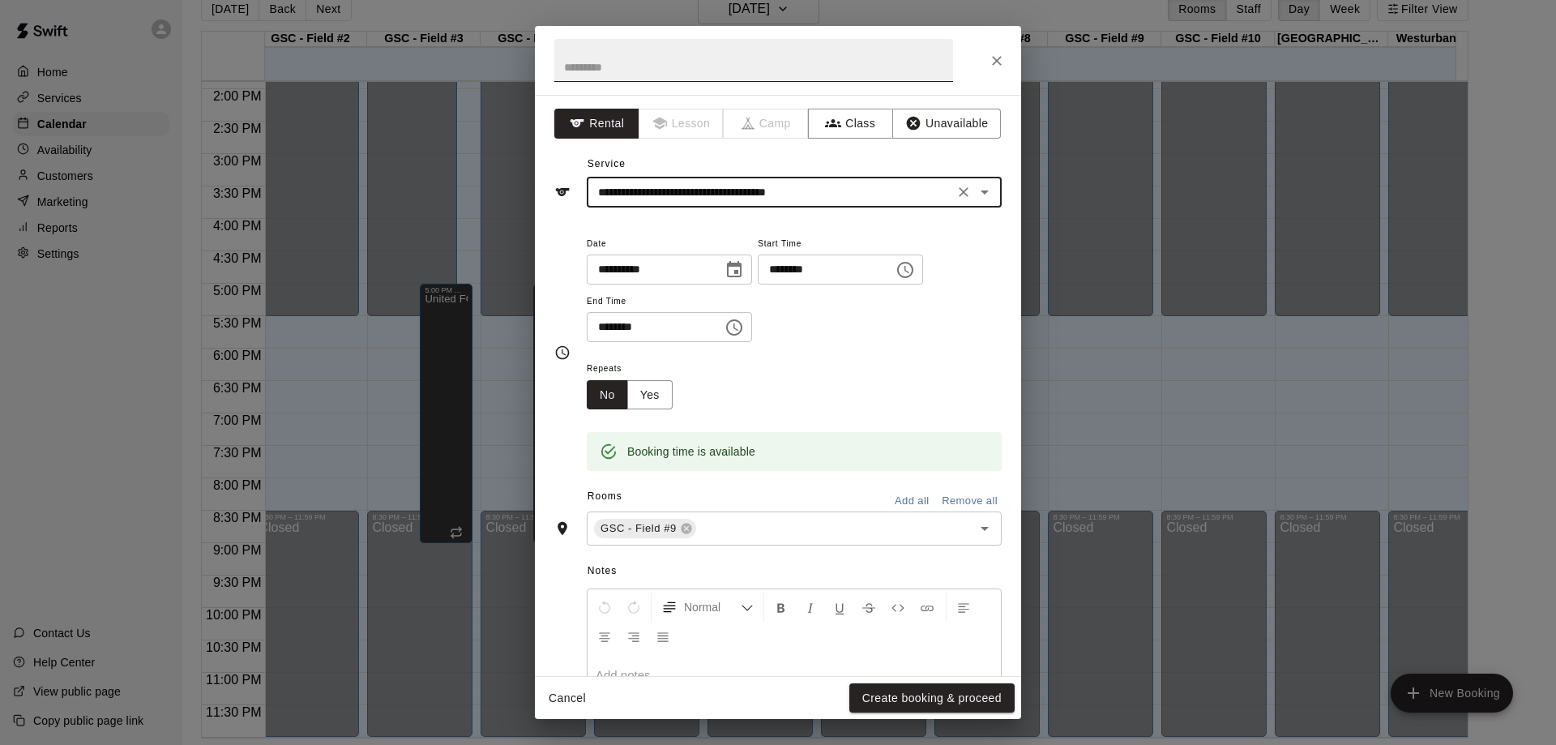
click at [703, 73] on input "text" at bounding box center [753, 60] width 399 height 43
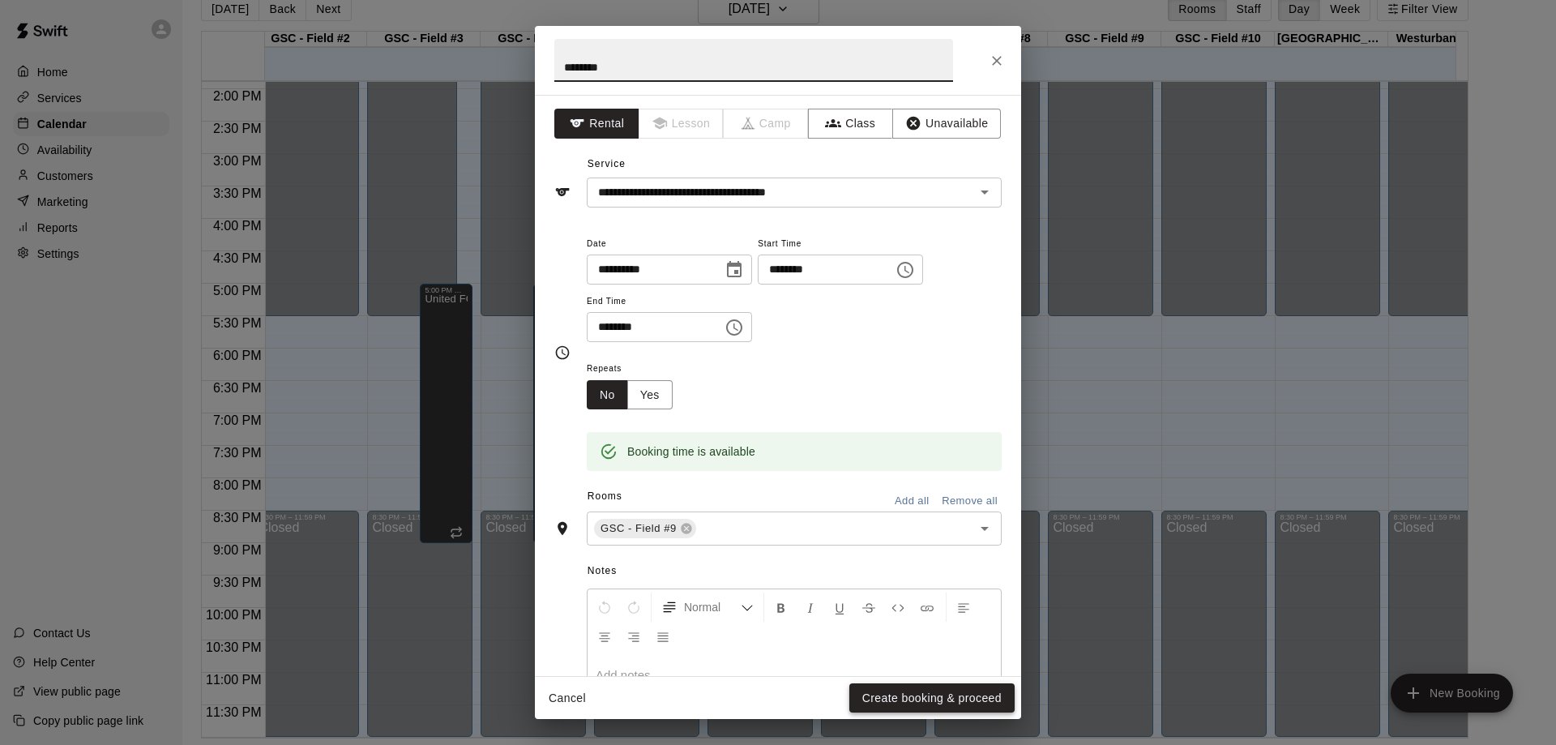
type input "*******"
click at [956, 703] on button "Create booking & proceed" at bounding box center [932, 698] width 165 height 30
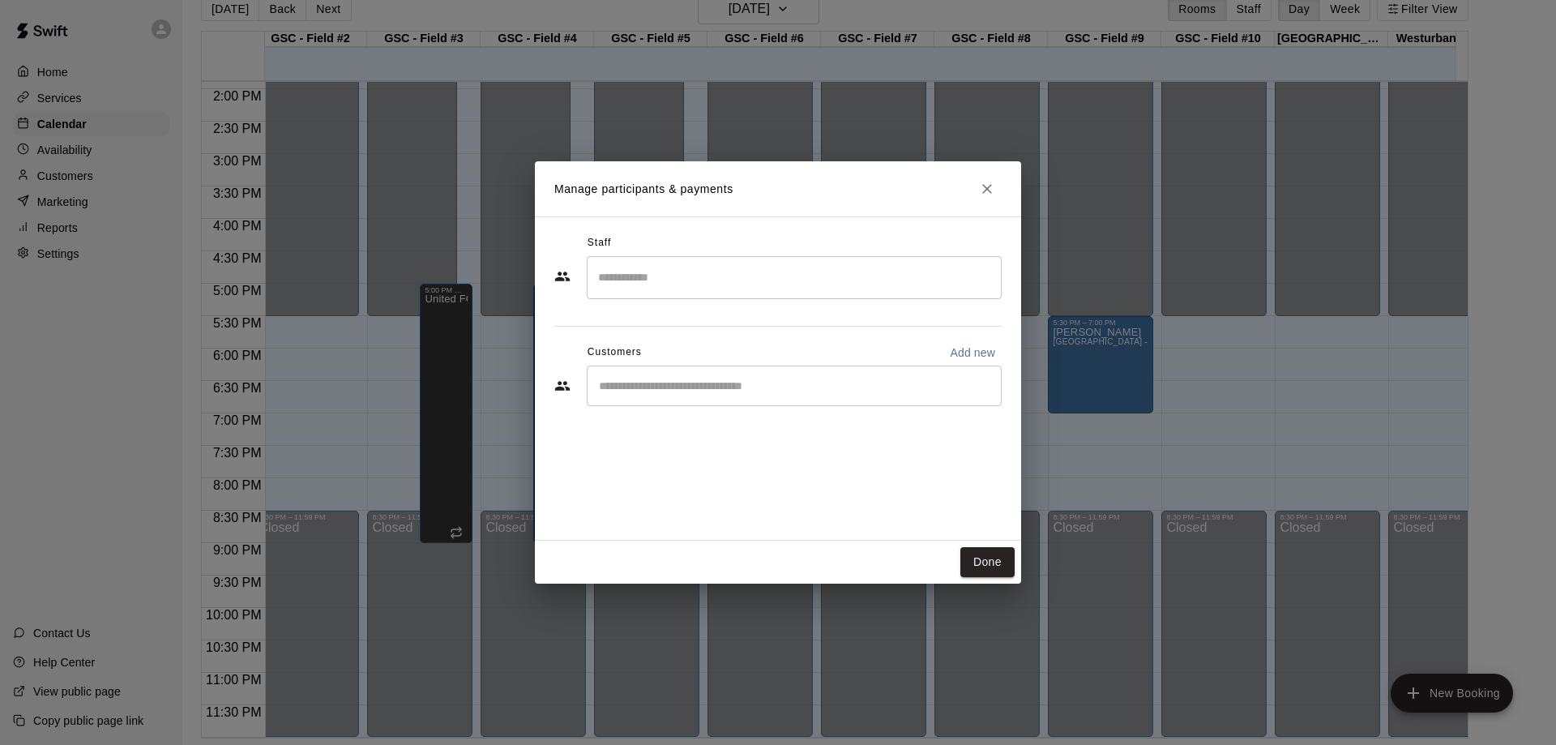
click at [767, 377] on div "​" at bounding box center [794, 386] width 415 height 41
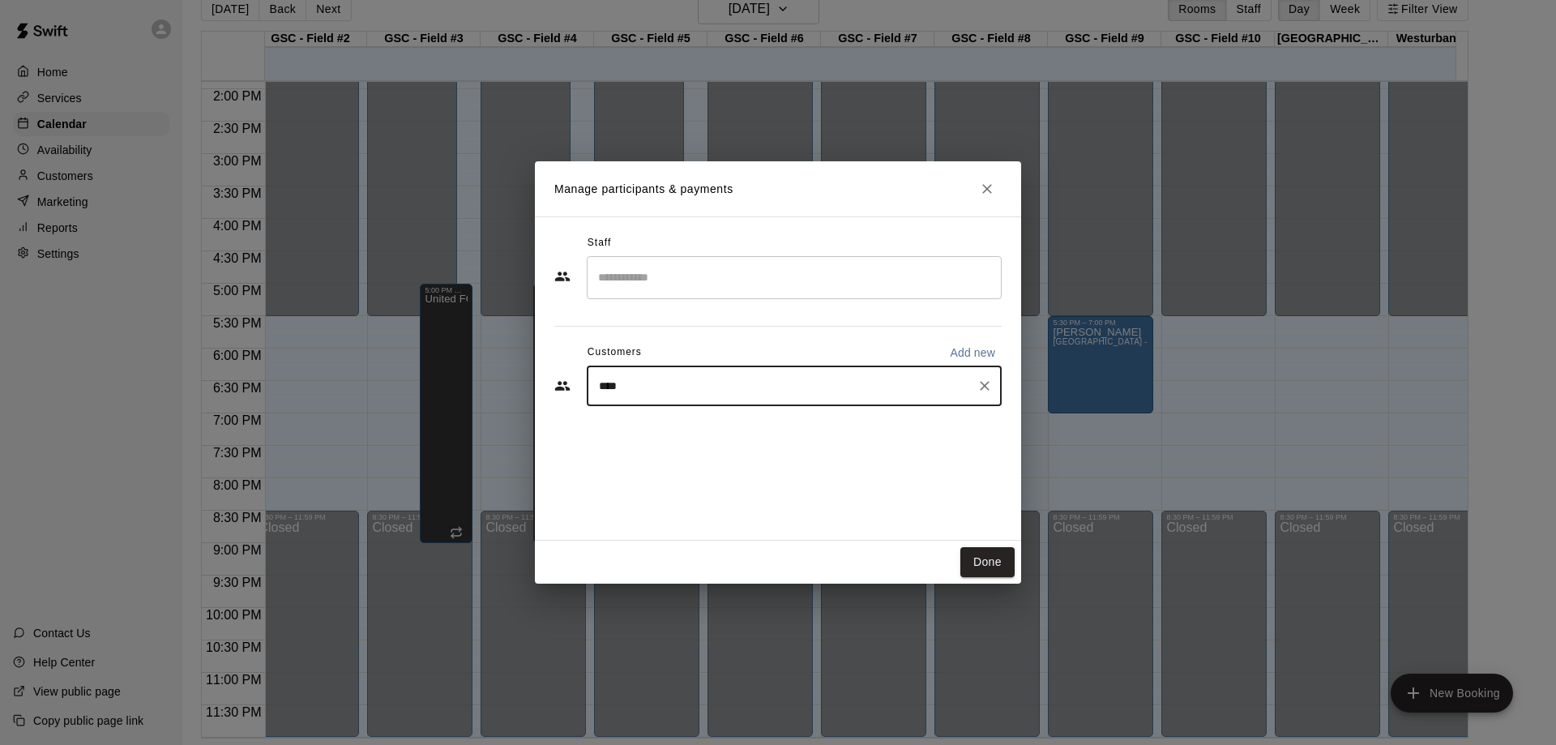
click at [826, 383] on input "****" at bounding box center [782, 386] width 376 height 16
click at [821, 381] on input "****" at bounding box center [782, 386] width 376 height 16
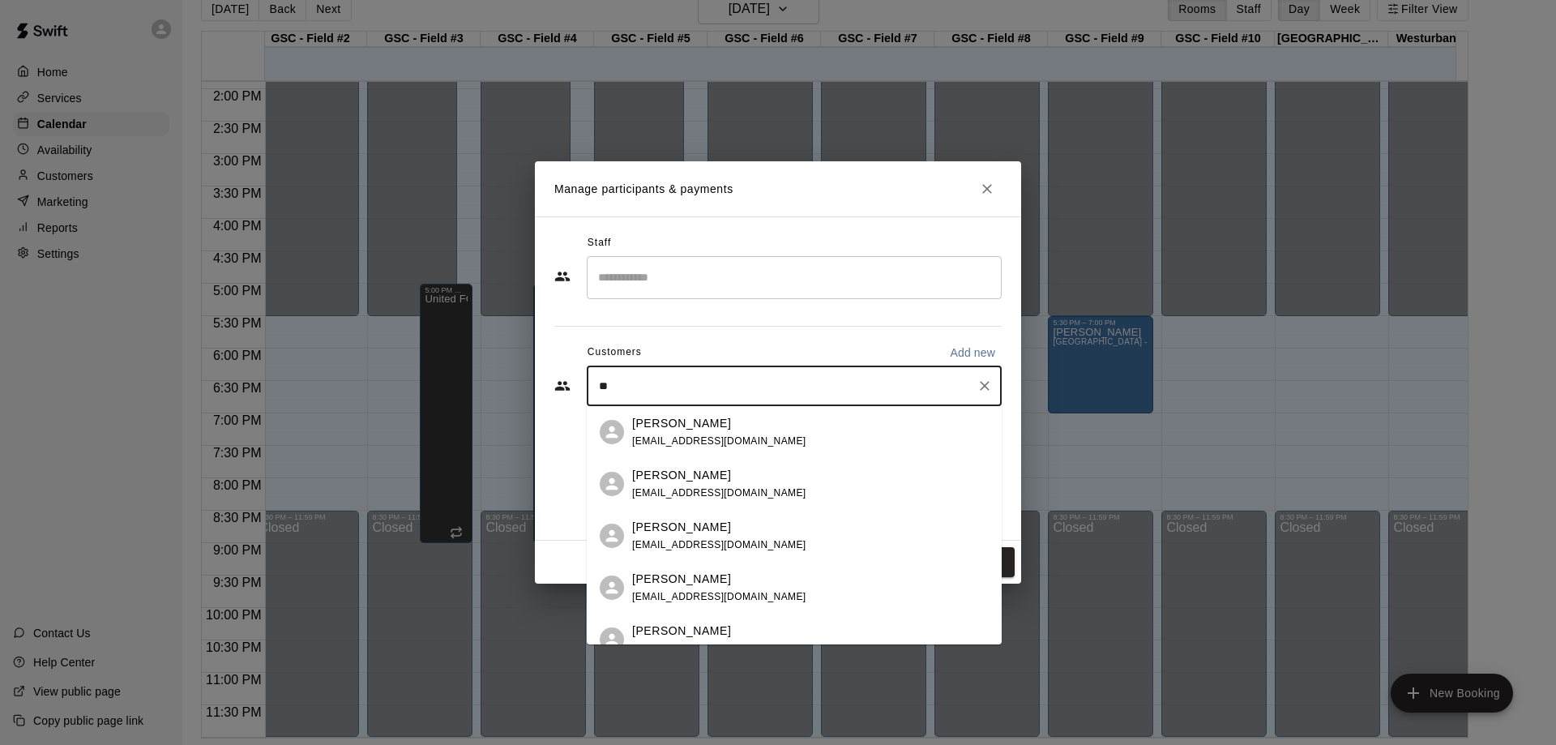
type input "*"
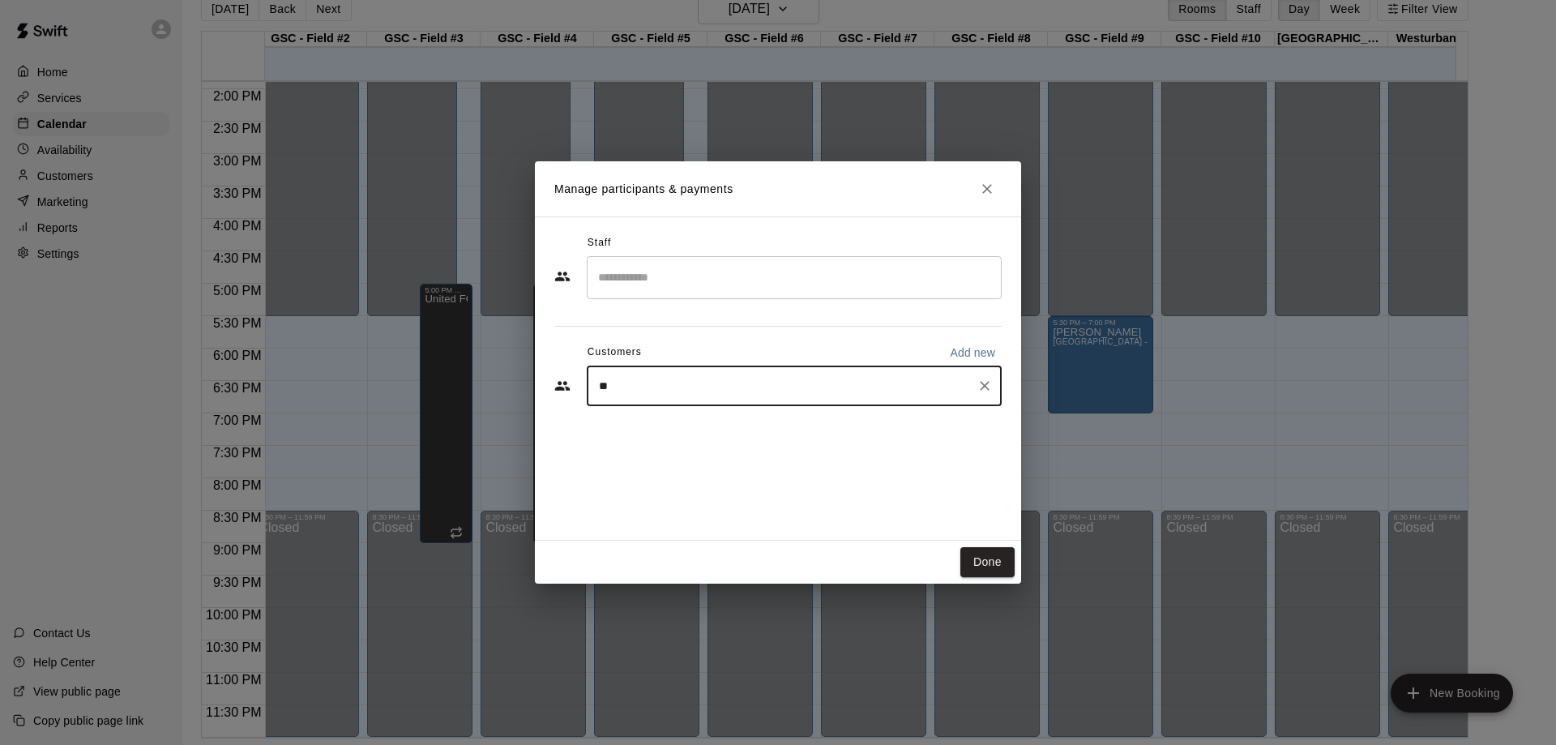
type input "*"
type input "***"
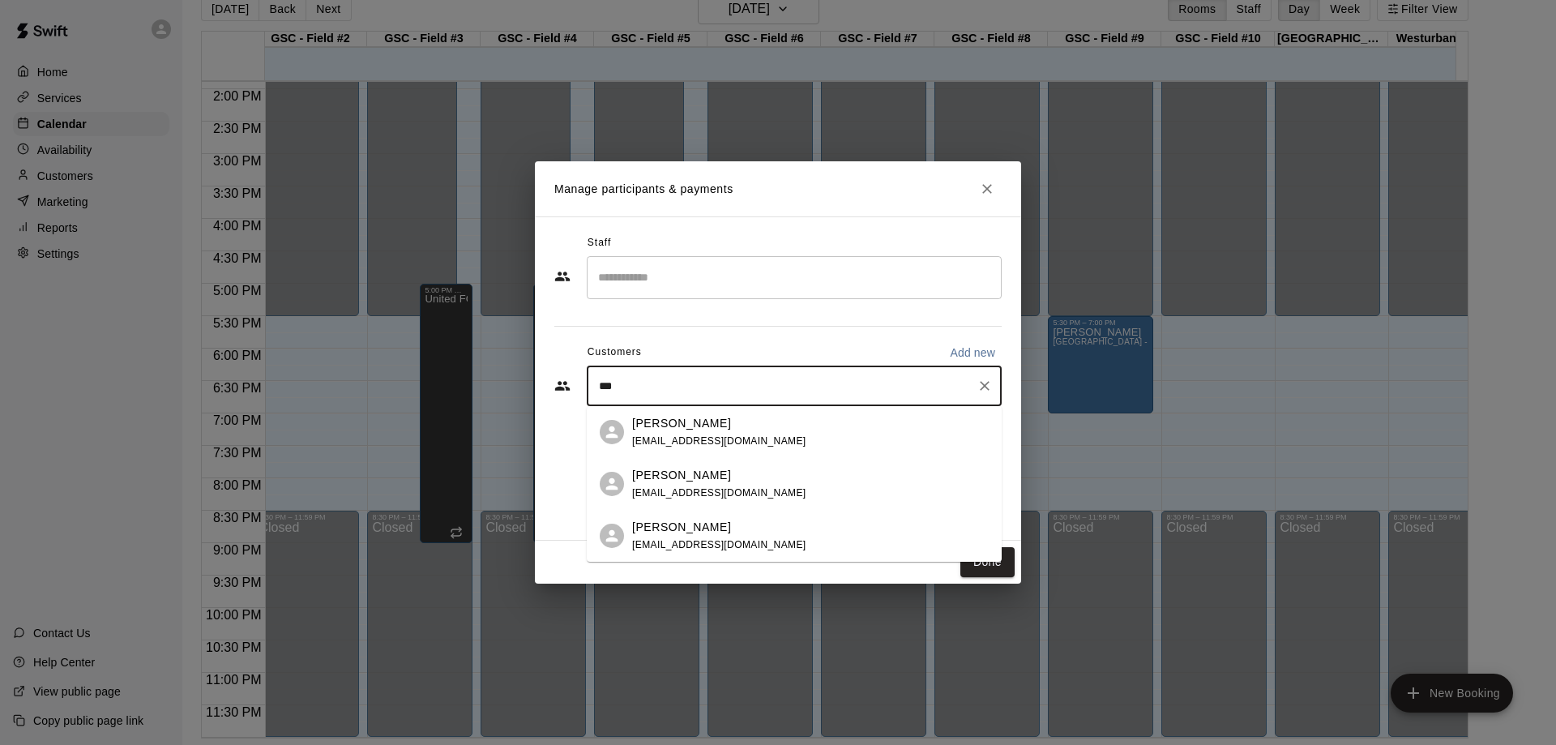
click at [736, 486] on div "[PERSON_NAME] [EMAIL_ADDRESS][DOMAIN_NAME]" at bounding box center [810, 484] width 357 height 35
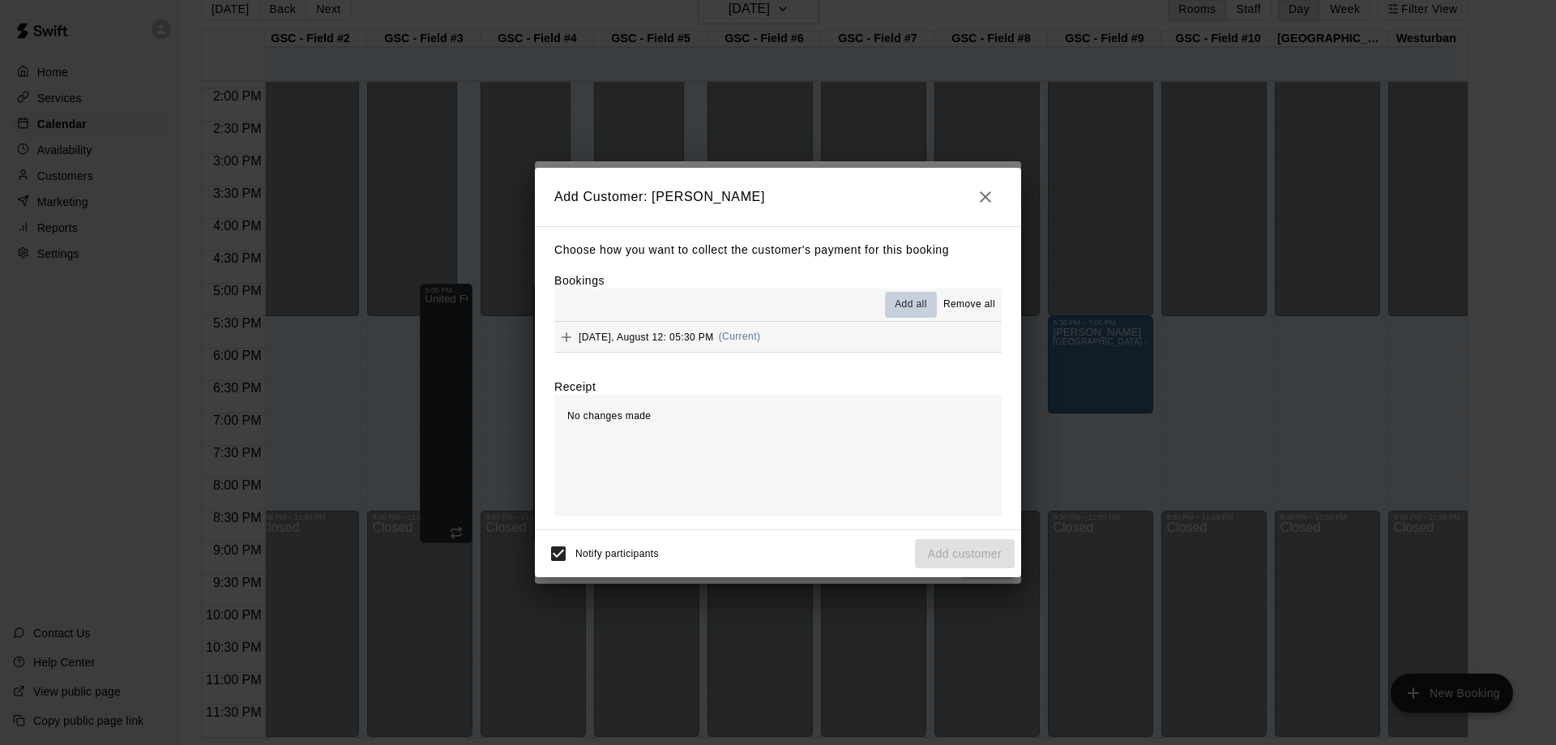
click at [916, 303] on span "Add all" at bounding box center [911, 305] width 32 height 16
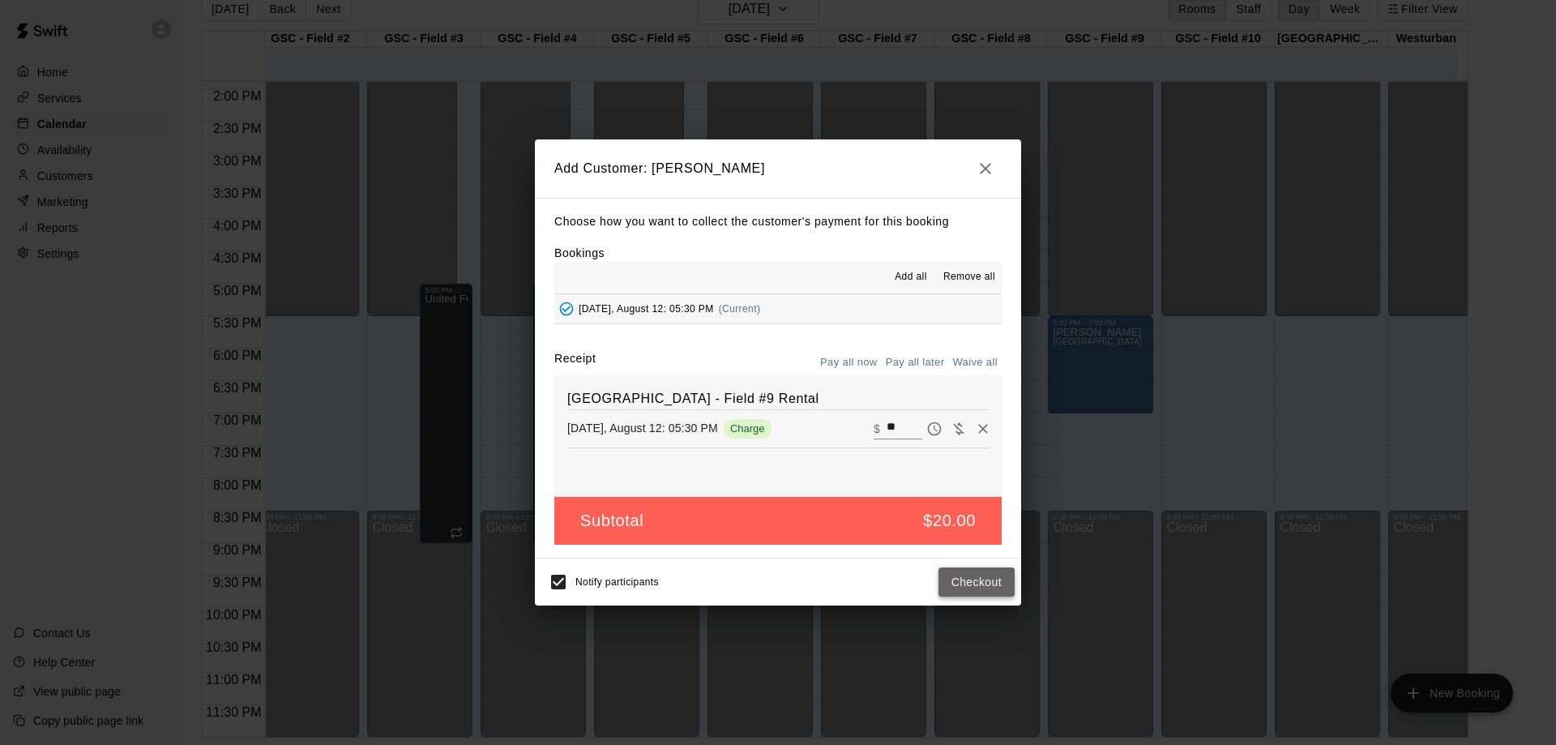
click at [979, 577] on button "Checkout" at bounding box center [977, 582] width 76 height 30
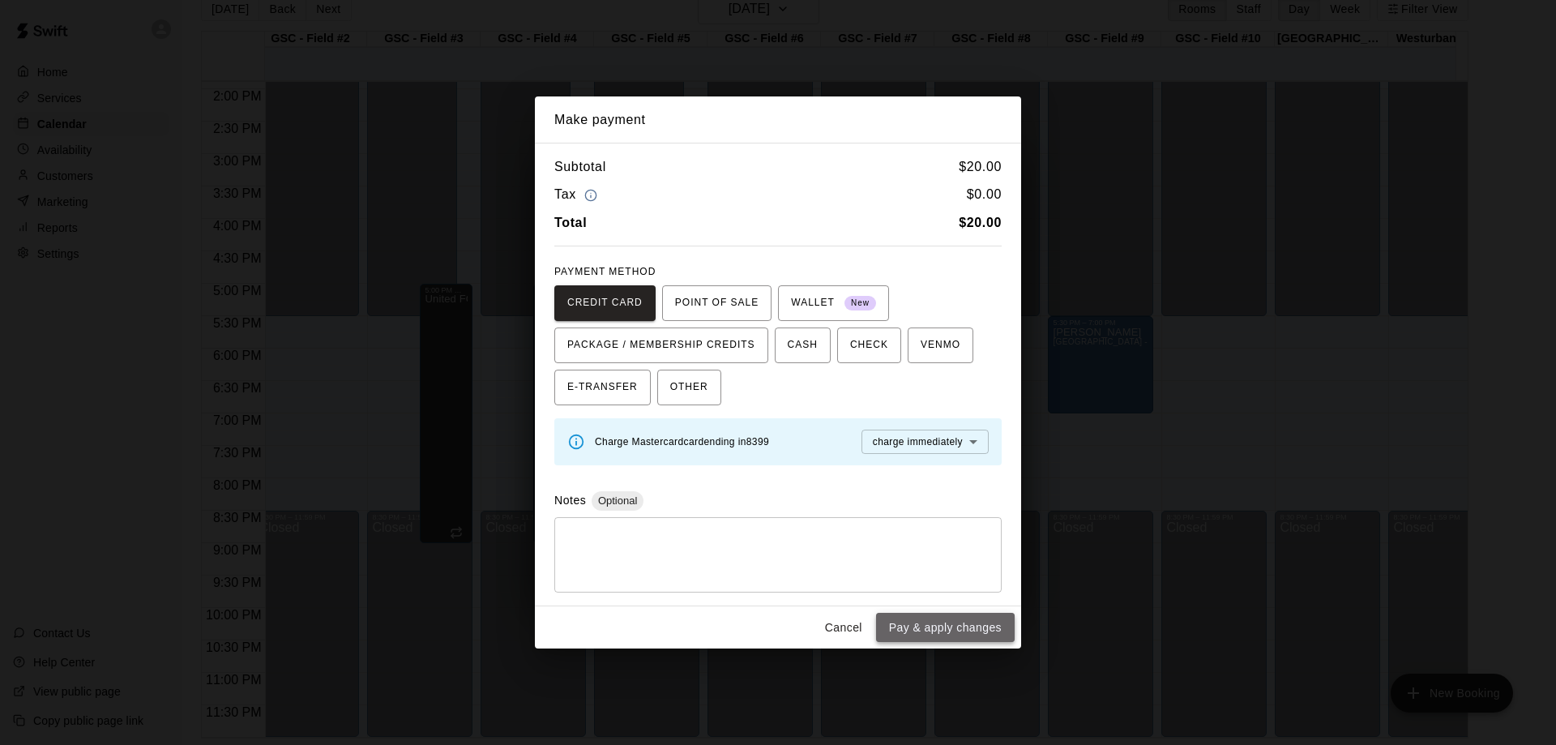
click at [948, 634] on button "Pay & apply changes" at bounding box center [945, 628] width 139 height 30
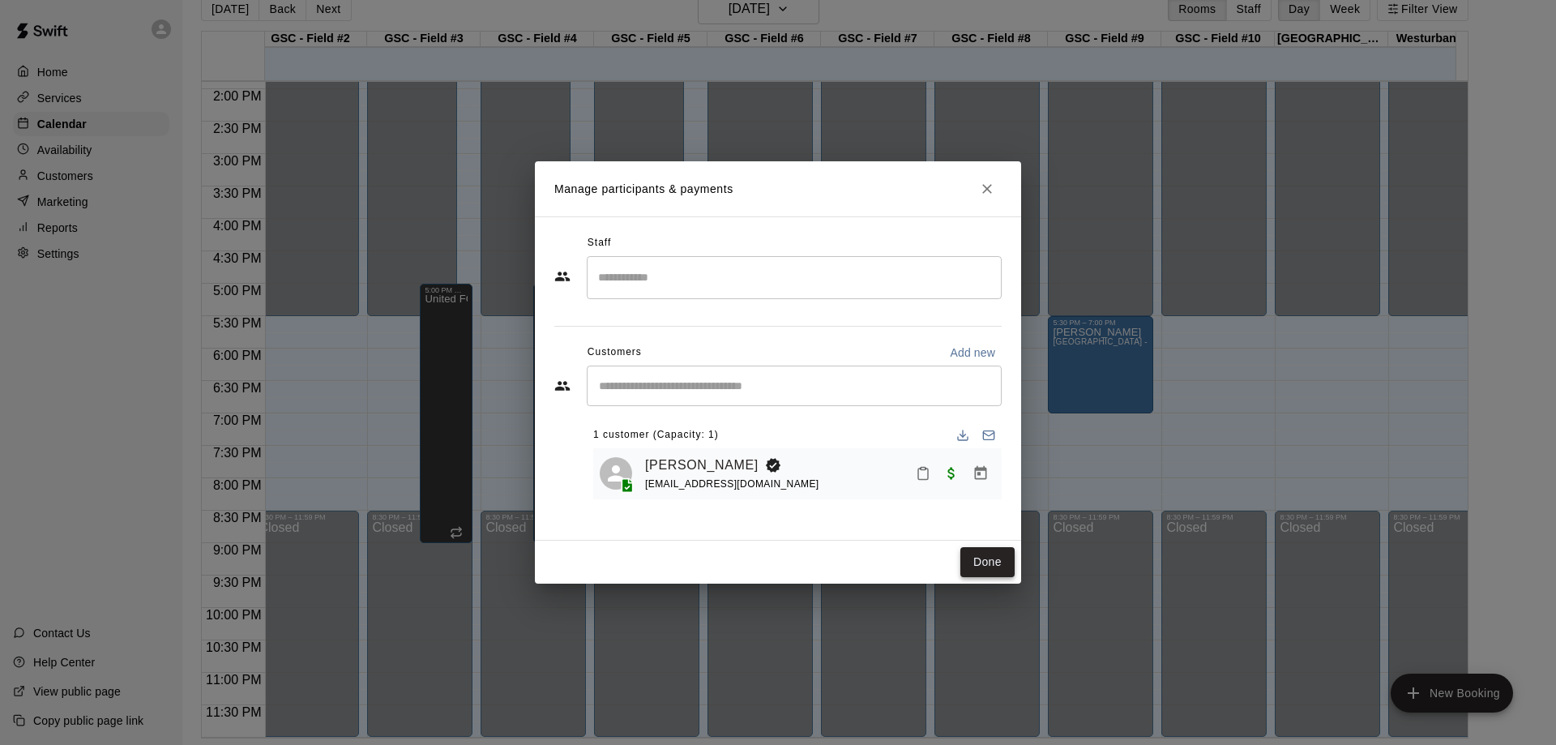
click at [990, 569] on button "Done" at bounding box center [988, 562] width 54 height 30
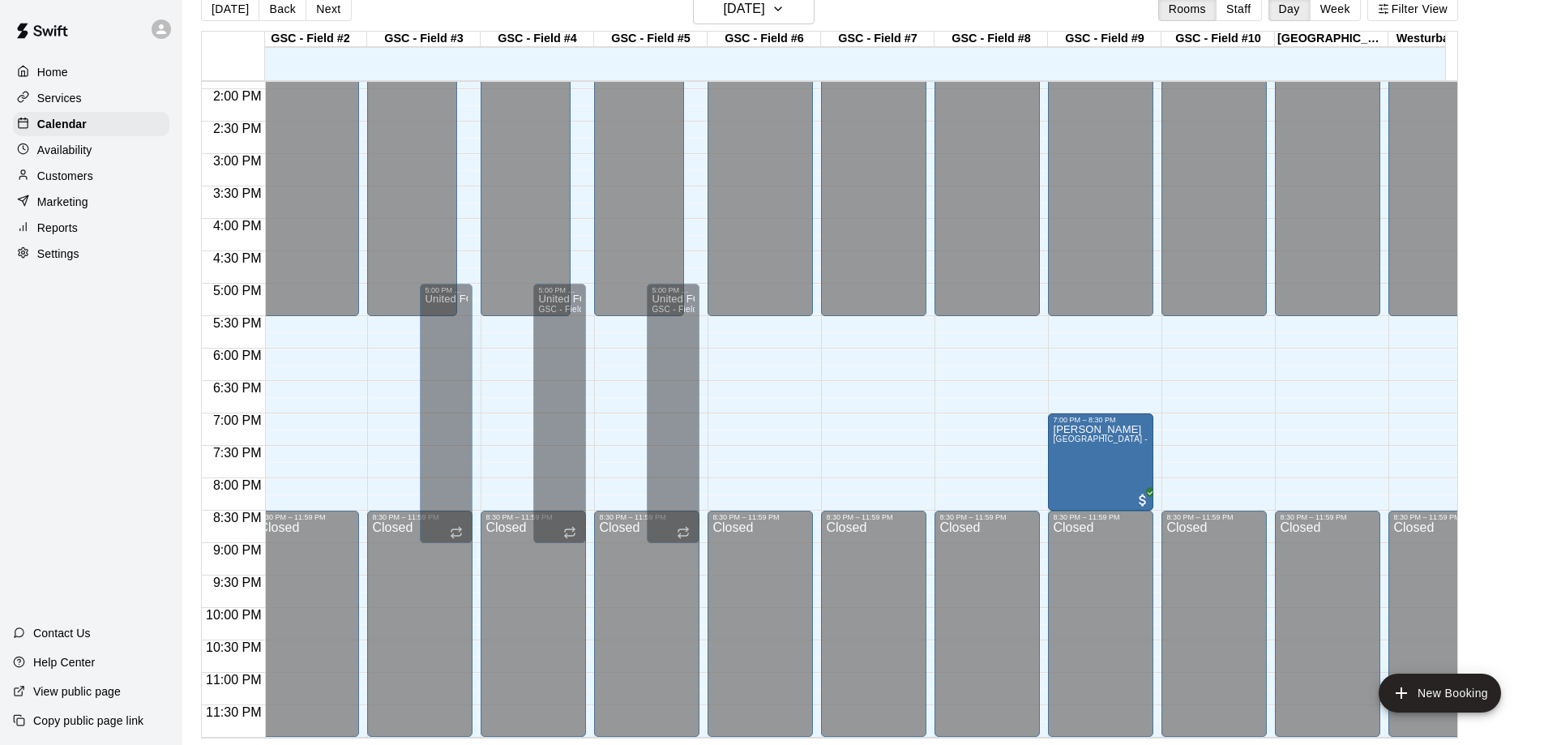
drag, startPoint x: 1087, startPoint y: 371, endPoint x: 1089, endPoint y: 422, distance: 51.1
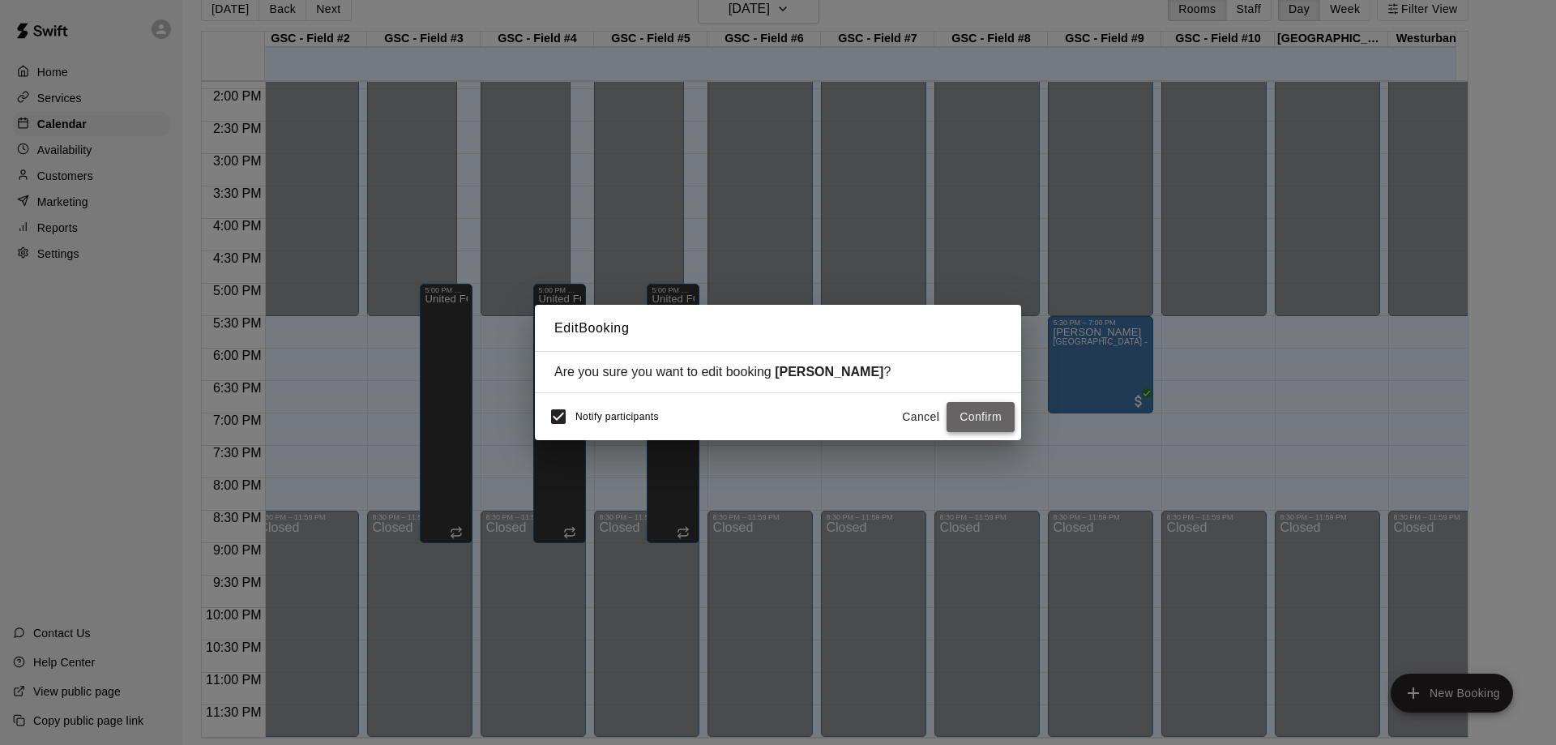
click at [998, 421] on button "Confirm" at bounding box center [981, 417] width 68 height 30
